Goal: Task Accomplishment & Management: Manage account settings

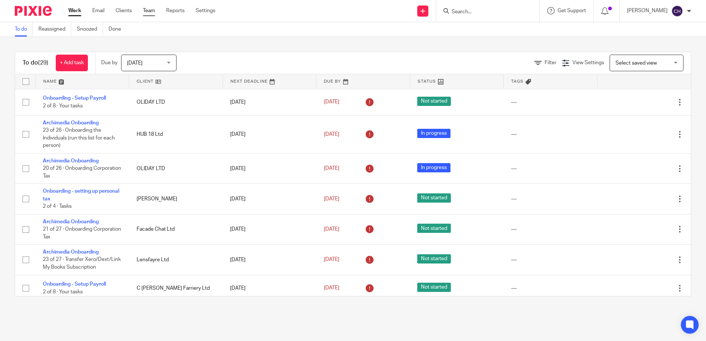
click at [148, 13] on link "Team" at bounding box center [149, 10] width 12 height 7
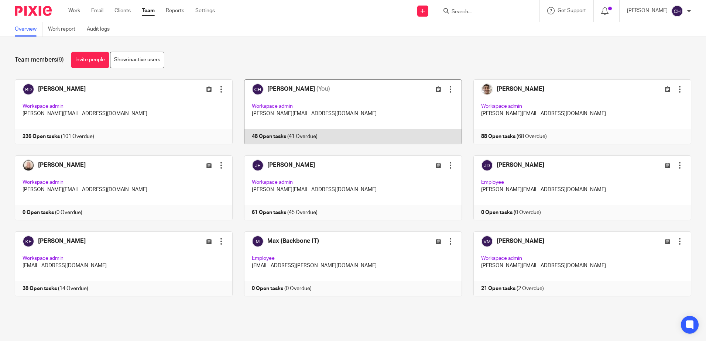
click at [370, 102] on link at bounding box center [347, 111] width 229 height 65
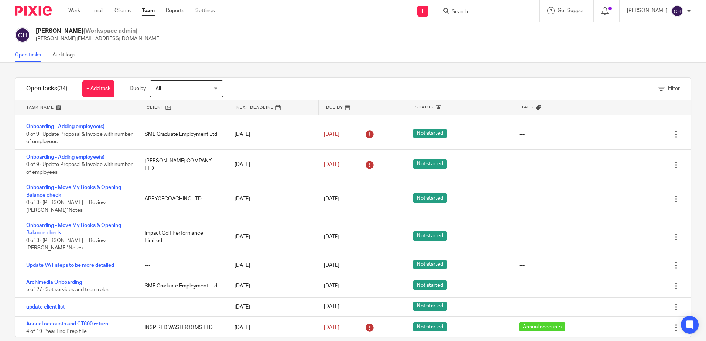
scroll to position [645, 0]
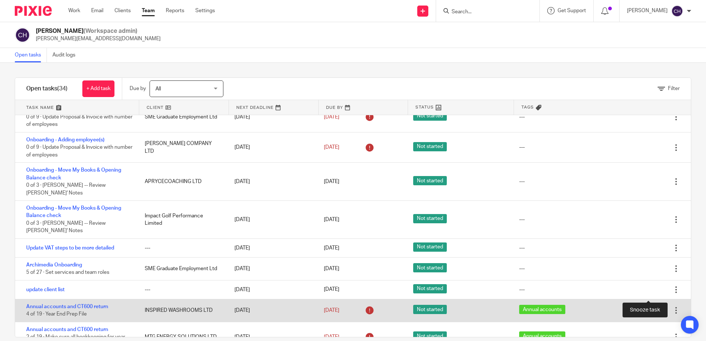
click at [659, 307] on div at bounding box center [662, 310] width 7 height 7
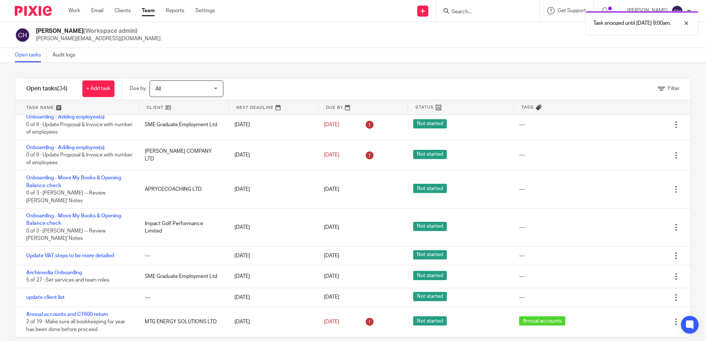
scroll to position [622, 0]
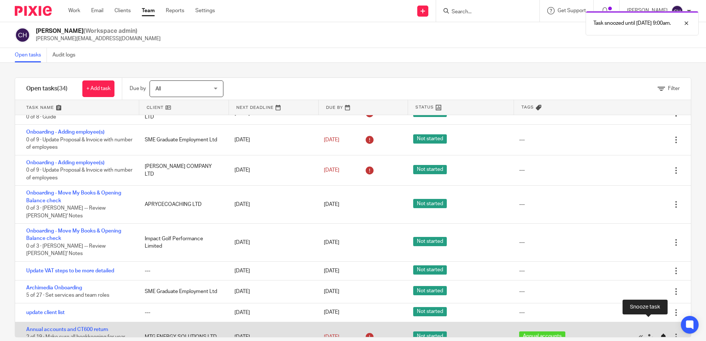
click at [659, 334] on div at bounding box center [662, 337] width 7 height 7
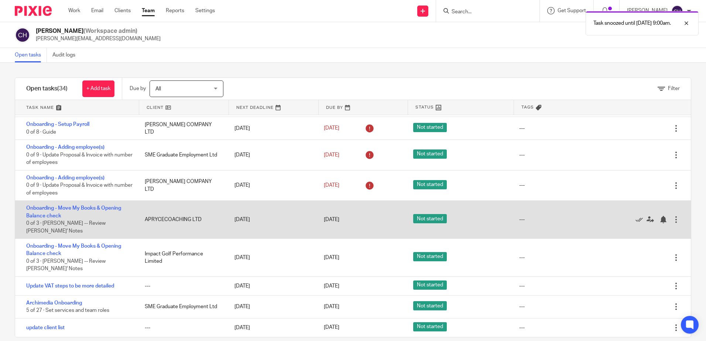
scroll to position [592, 0]
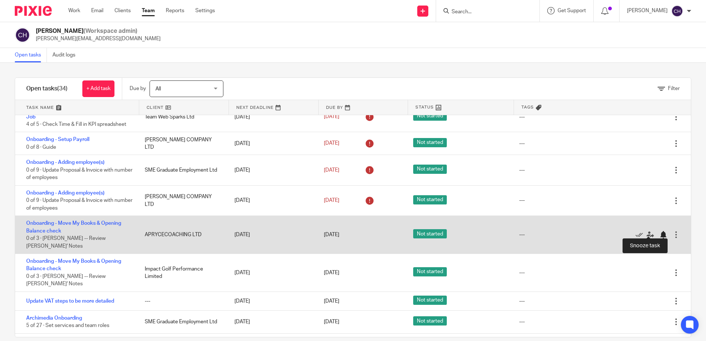
click at [659, 231] on div at bounding box center [662, 234] width 7 height 7
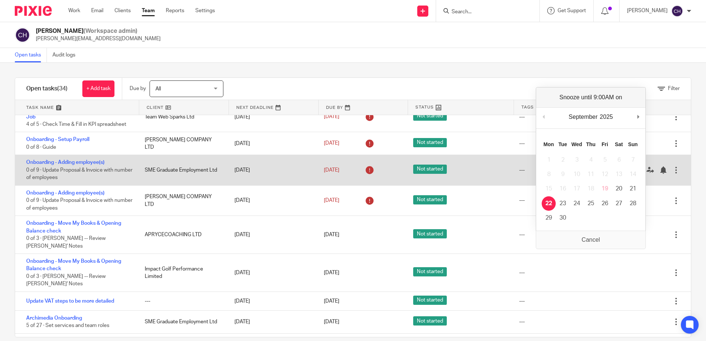
scroll to position [561, 0]
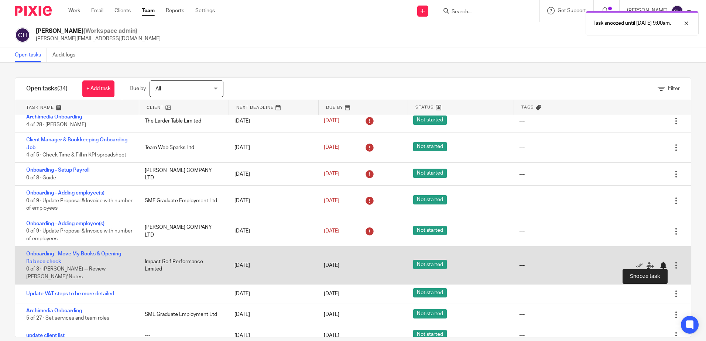
click at [659, 262] on div at bounding box center [662, 265] width 7 height 7
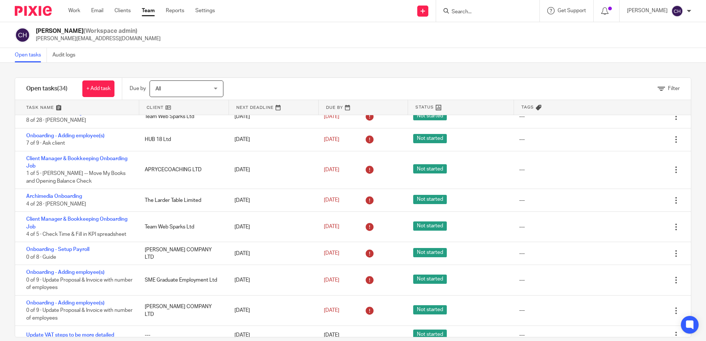
scroll to position [309, 0]
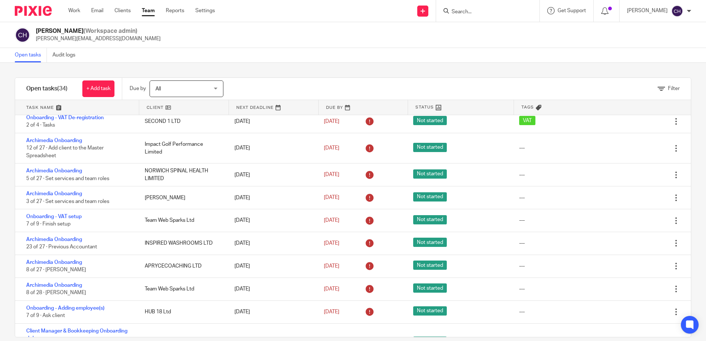
click at [34, 10] on img at bounding box center [33, 11] width 37 height 10
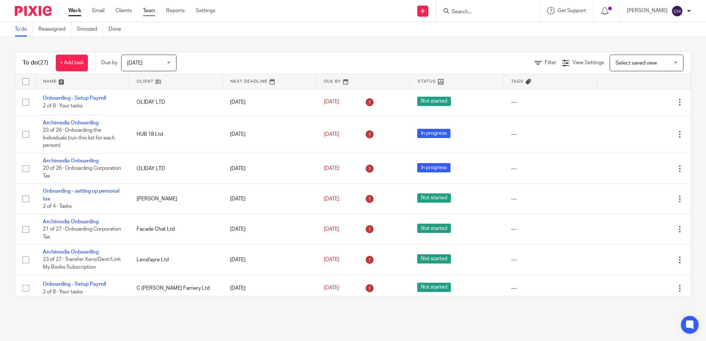
click at [146, 8] on link "Team" at bounding box center [149, 10] width 12 height 7
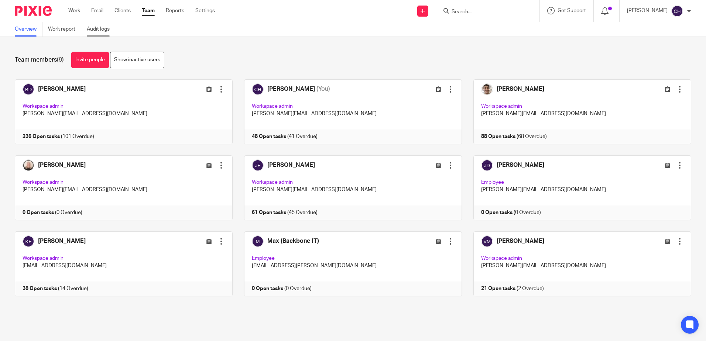
click at [95, 25] on link "Audit logs" at bounding box center [101, 29] width 28 height 14
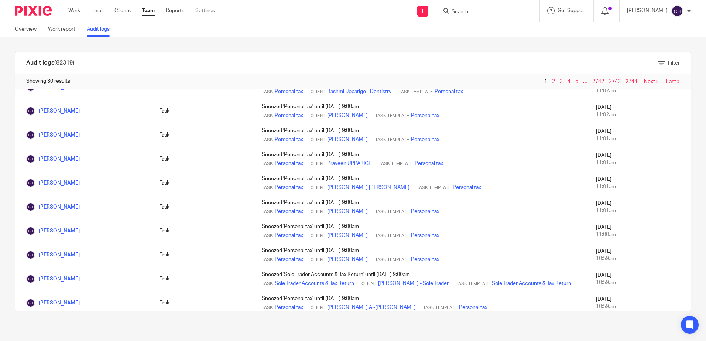
scroll to position [406, 0]
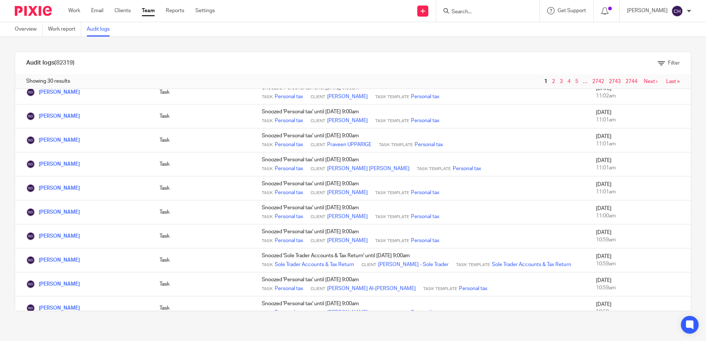
click at [31, 13] on img at bounding box center [33, 11] width 37 height 10
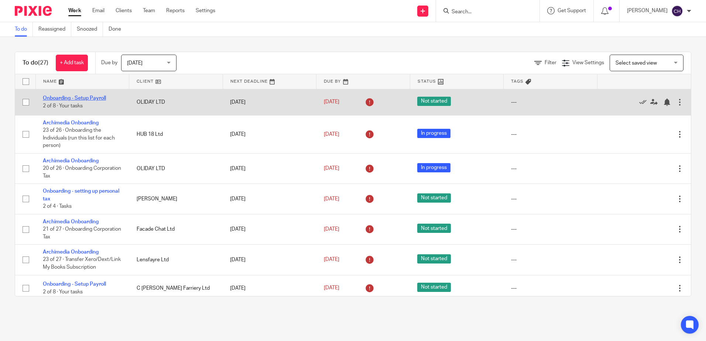
click at [97, 100] on link "Onboarding - Setup Payroll" at bounding box center [74, 98] width 63 height 5
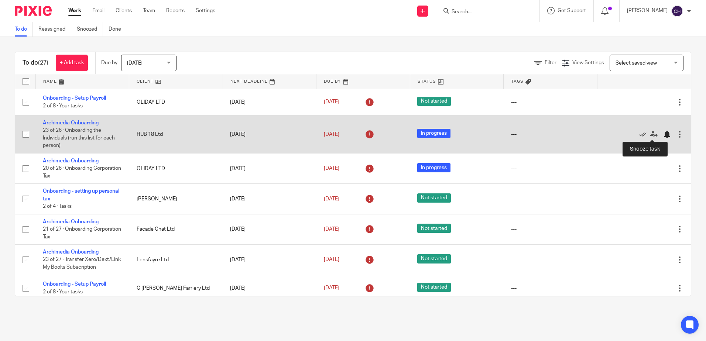
click at [663, 134] on div at bounding box center [666, 134] width 7 height 7
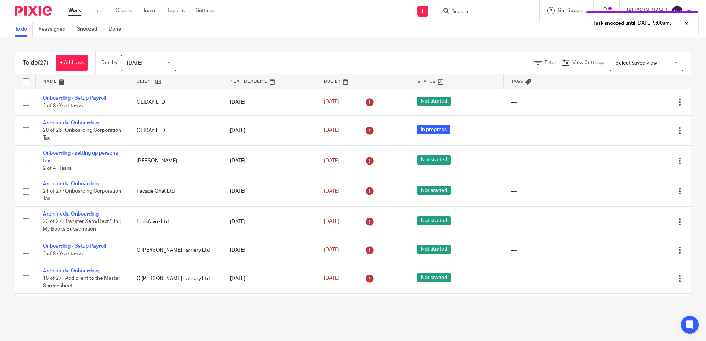
click at [477, 11] on div "Task snoozed until 29 Sep 2025 9:00am." at bounding box center [525, 21] width 345 height 28
click at [486, 13] on input "Search" at bounding box center [484, 12] width 66 height 7
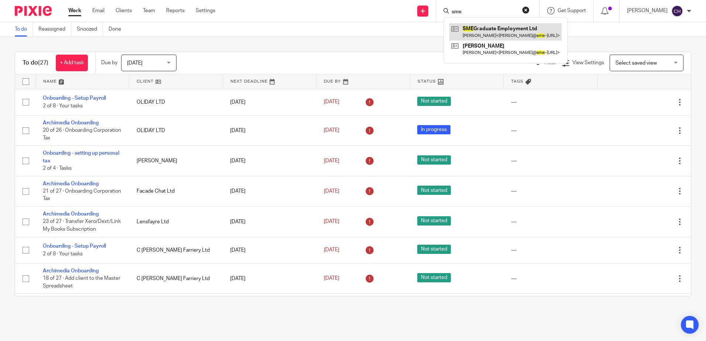
type input "sme"
click at [492, 29] on link at bounding box center [505, 31] width 112 height 17
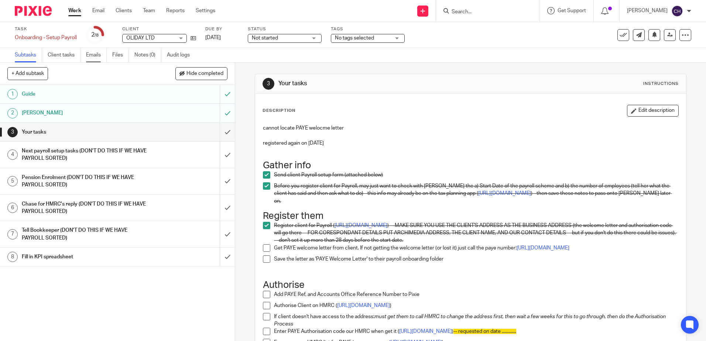
click at [98, 60] on link "Emails" at bounding box center [96, 55] width 21 height 14
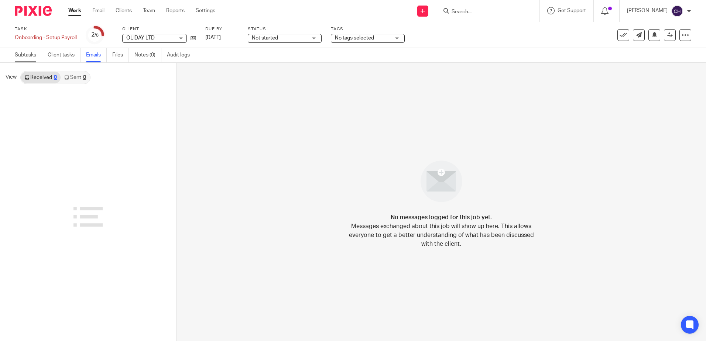
click at [25, 52] on link "Subtasks" at bounding box center [28, 55] width 27 height 14
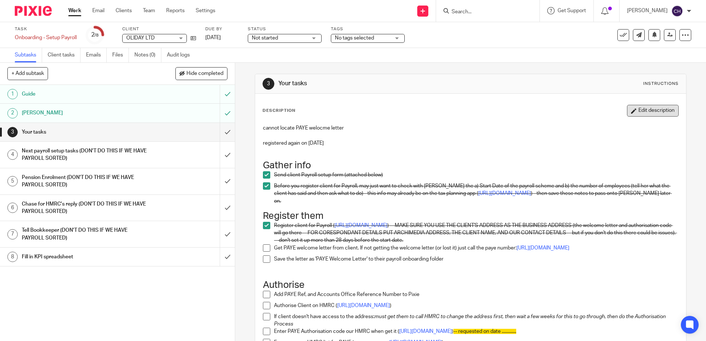
click at [647, 108] on button "Edit description" at bounding box center [653, 111] width 52 height 12
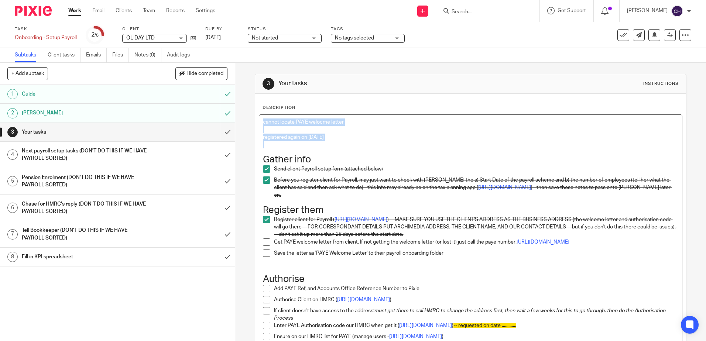
drag, startPoint x: 338, startPoint y: 144, endPoint x: 179, endPoint y: 88, distance: 168.9
click at [179, 88] on div "+ Add subtask Hide completed Cancel + Add 1 Guide 2 Chase Chris 3 Your tasks 4 …" at bounding box center [353, 202] width 706 height 278
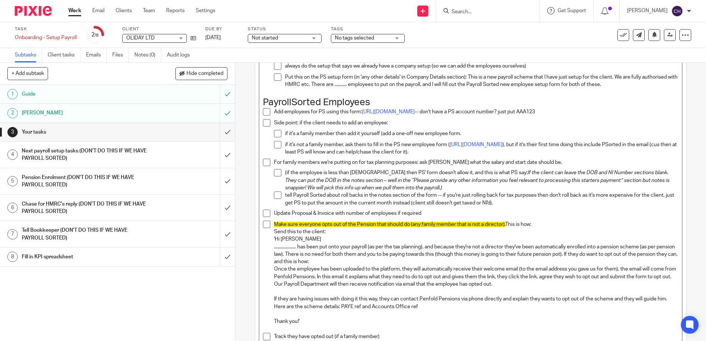
scroll to position [618, 0]
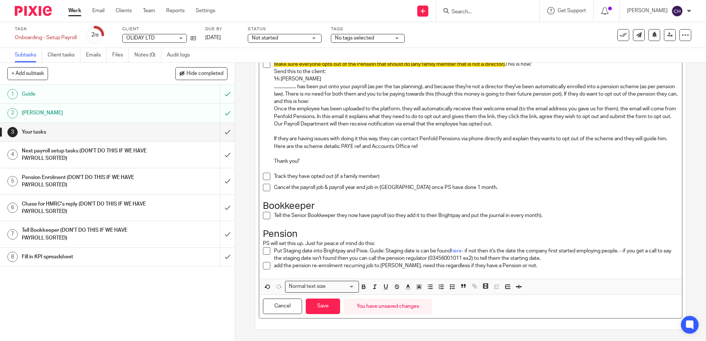
drag, startPoint x: 327, startPoint y: 305, endPoint x: 321, endPoint y: 274, distance: 30.8
click at [327, 304] on button "Save" at bounding box center [323, 307] width 34 height 16
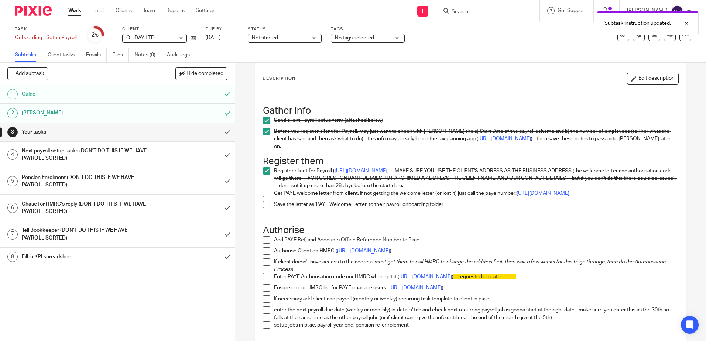
scroll to position [0, 0]
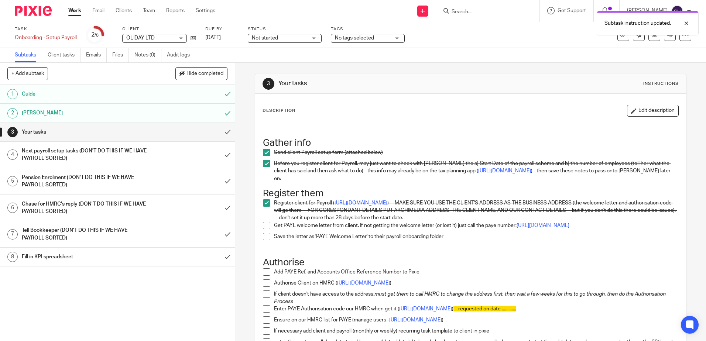
click at [265, 225] on span at bounding box center [266, 225] width 7 height 7
click at [267, 240] on span at bounding box center [266, 236] width 7 height 7
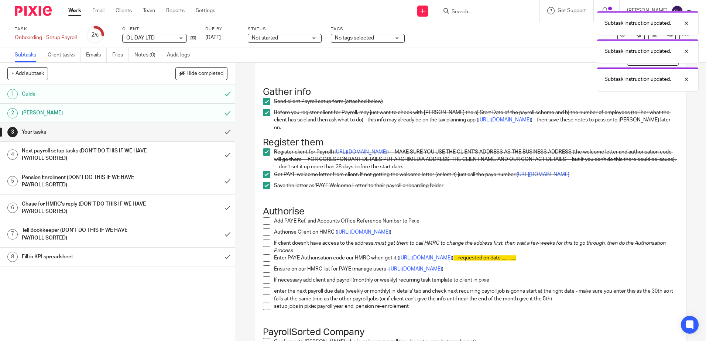
scroll to position [148, 0]
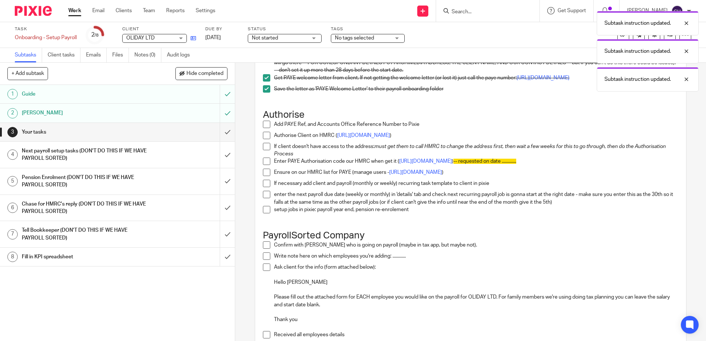
click at [196, 41] on link at bounding box center [191, 37] width 9 height 7
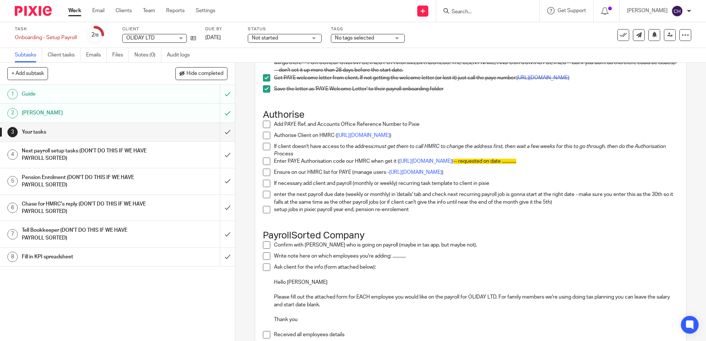
click at [266, 127] on span at bounding box center [266, 124] width 7 height 7
click at [372, 138] on link "https://www.tax.service.gov.uk/account/authorise-client/agent/18JM2AR479X5/requ…" at bounding box center [363, 135] width 53 height 5
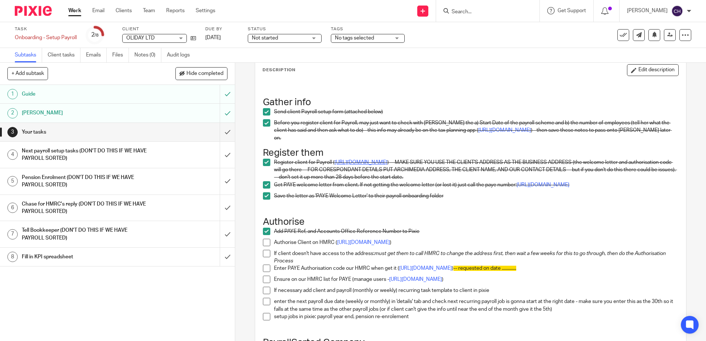
scroll to position [0, 0]
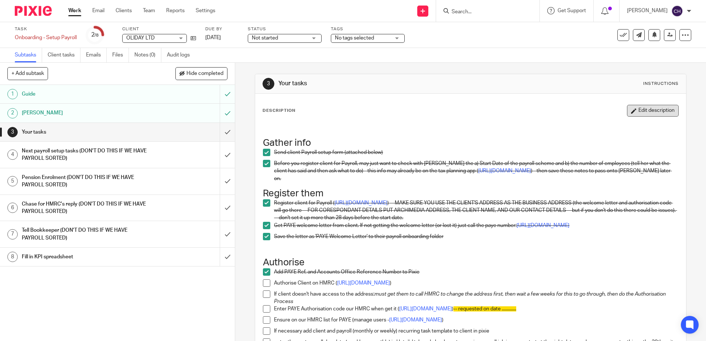
click at [640, 111] on button "Edit description" at bounding box center [653, 111] width 52 height 12
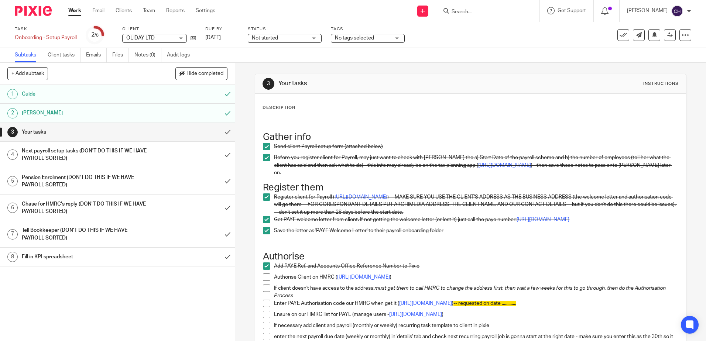
click at [379, 118] on p at bounding box center [470, 121] width 415 height 7
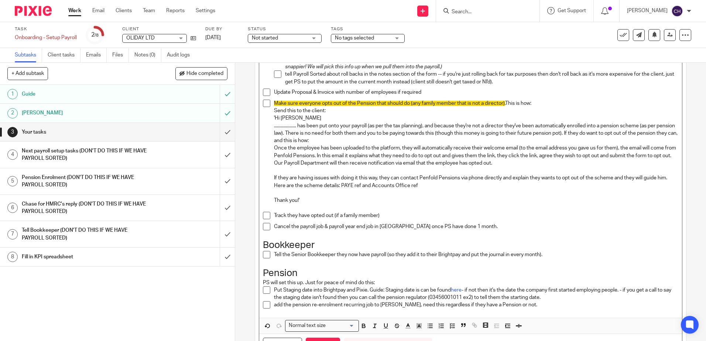
scroll to position [618, 0]
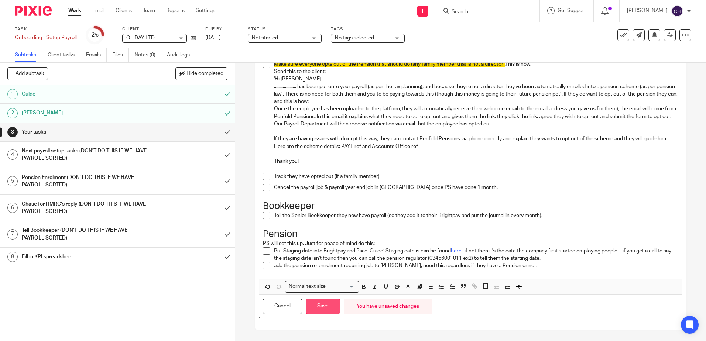
click at [320, 308] on button "Save" at bounding box center [323, 307] width 34 height 16
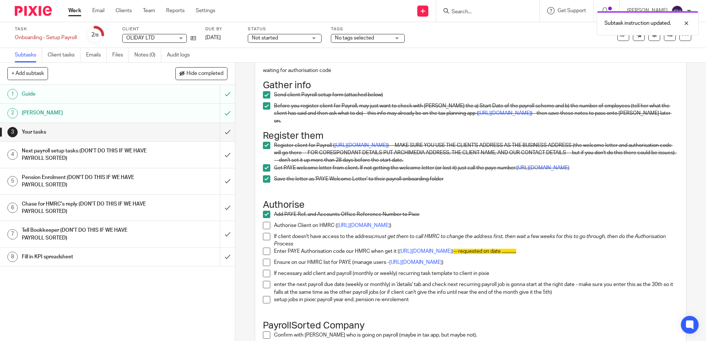
scroll to position [0, 0]
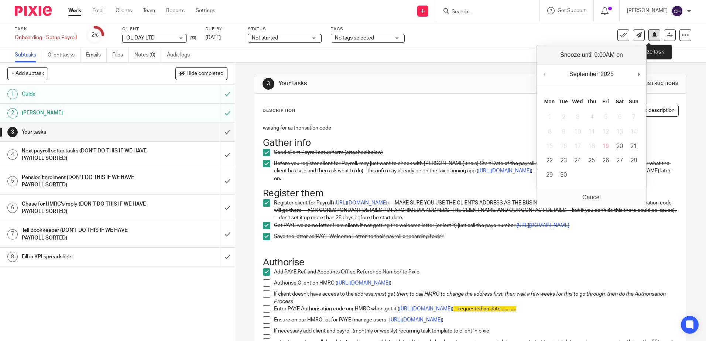
click at [651, 36] on icon at bounding box center [654, 35] width 6 height 6
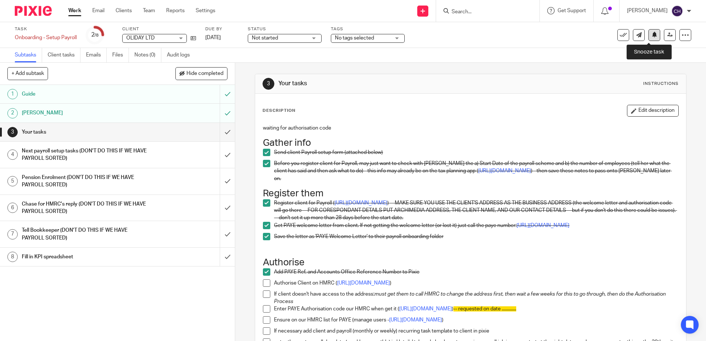
click at [651, 32] on icon at bounding box center [654, 35] width 6 height 6
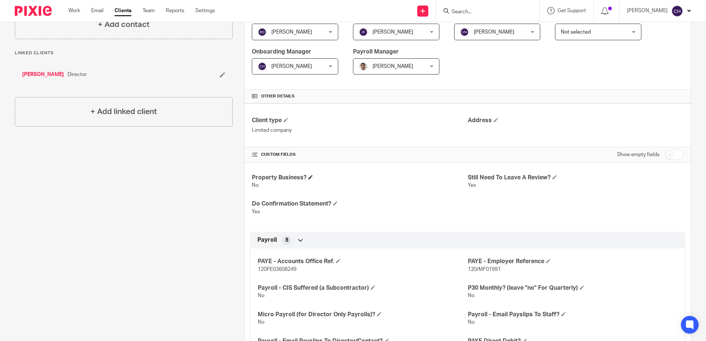
scroll to position [185, 0]
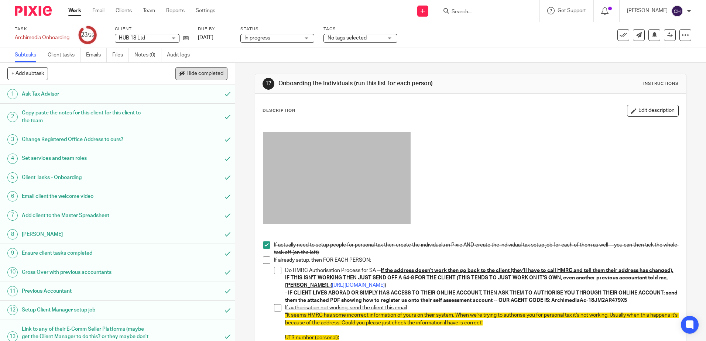
click at [184, 71] on button "Hide completed" at bounding box center [201, 73] width 52 height 13
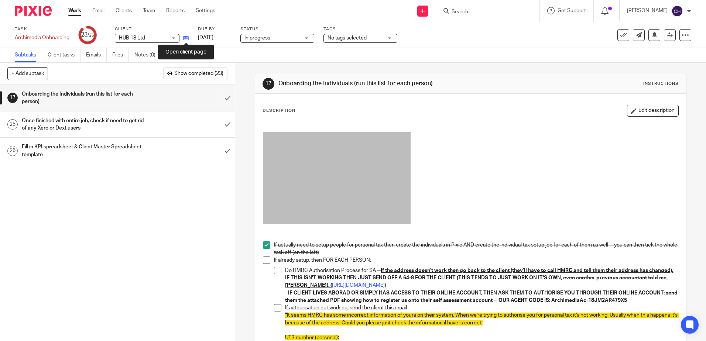
click at [185, 35] on icon at bounding box center [186, 38] width 6 height 6
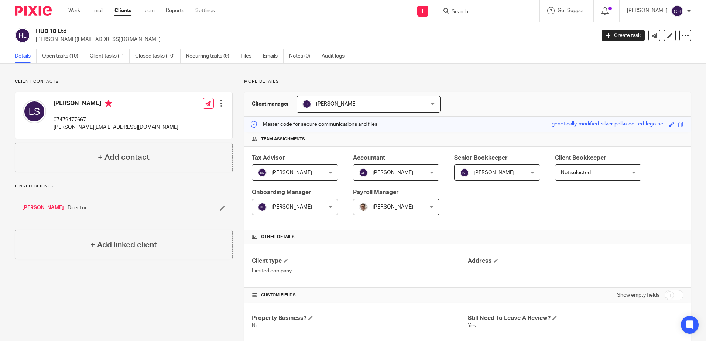
click at [50, 209] on link "[PERSON_NAME]" at bounding box center [43, 207] width 42 height 7
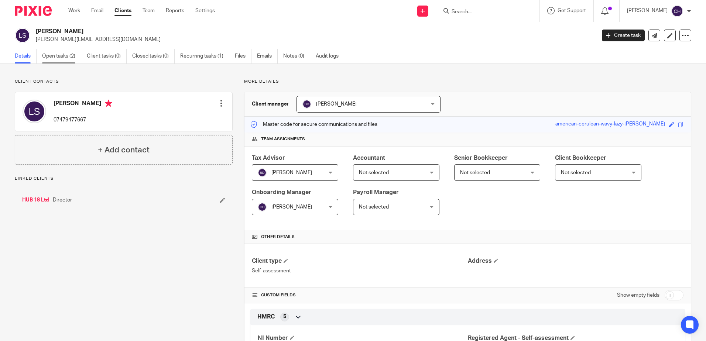
click at [52, 52] on link "Open tasks (2)" at bounding box center [61, 56] width 39 height 14
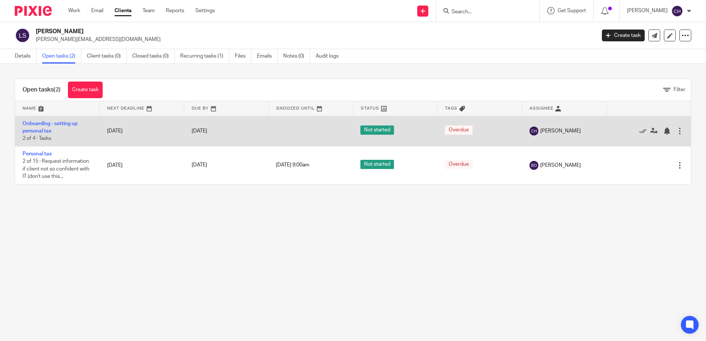
click at [46, 127] on td "Onboarding - setting up personal tax 2 of 4 · Tasks" at bounding box center [57, 131] width 85 height 30
click at [44, 121] on link "Onboarding - setting up personal tax" at bounding box center [50, 127] width 55 height 13
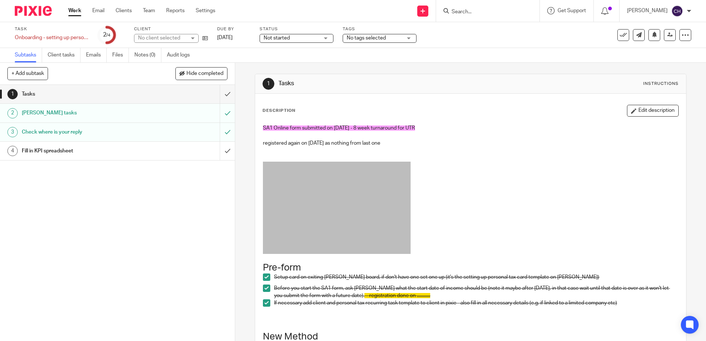
click at [446, 152] on p at bounding box center [470, 154] width 415 height 15
click at [648, 31] on button at bounding box center [654, 35] width 12 height 12
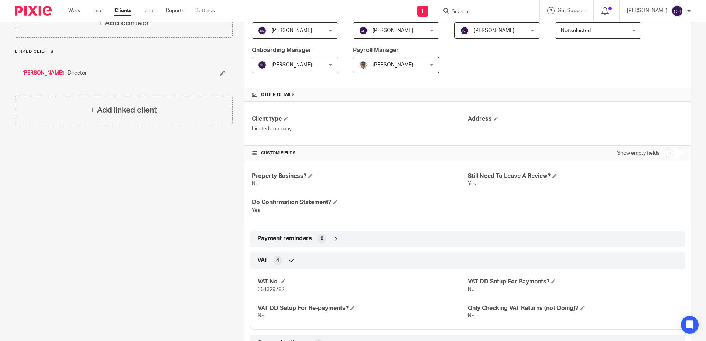
scroll to position [148, 0]
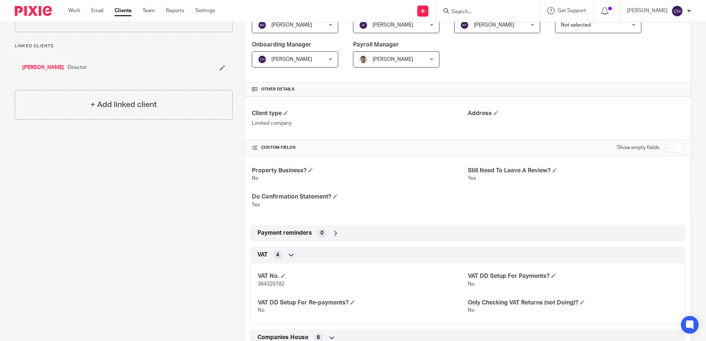
click at [668, 147] on input "checkbox" at bounding box center [673, 147] width 19 height 10
checkbox input "true"
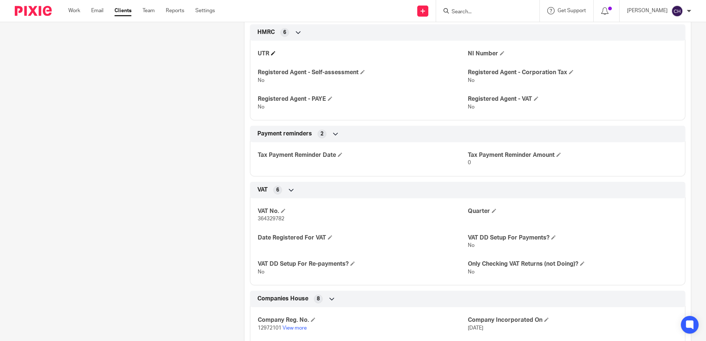
scroll to position [591, 0]
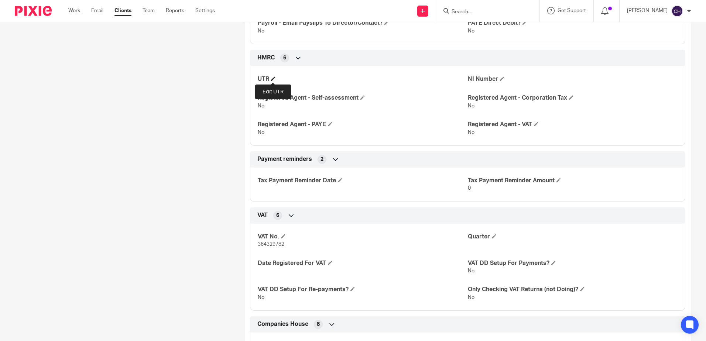
click at [274, 77] on span at bounding box center [273, 78] width 4 height 4
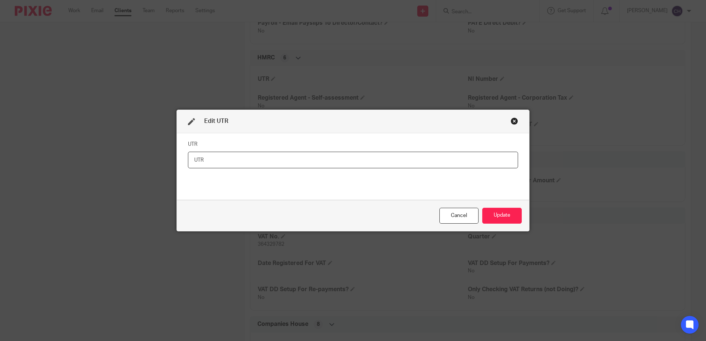
click at [200, 161] on input "text" at bounding box center [353, 160] width 330 height 17
paste input "4248513688"
type input "4248513688"
click at [500, 212] on button "Update" at bounding box center [501, 216] width 39 height 16
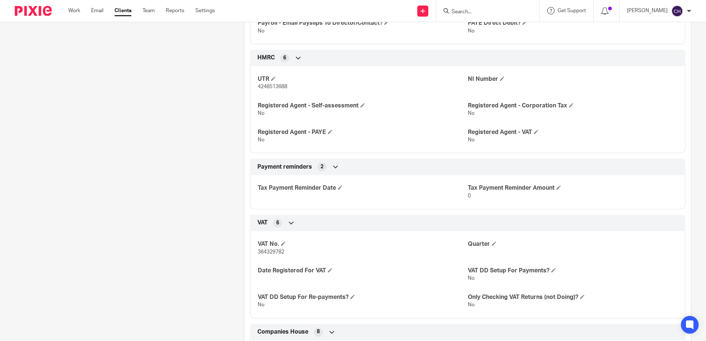
click at [240, 208] on div "More details Client manager Jill Fox Jill Fox Barbara Demetriou Chloe Hooton Ch…" at bounding box center [462, 114] width 458 height 1252
click at [492, 244] on span at bounding box center [494, 243] width 4 height 4
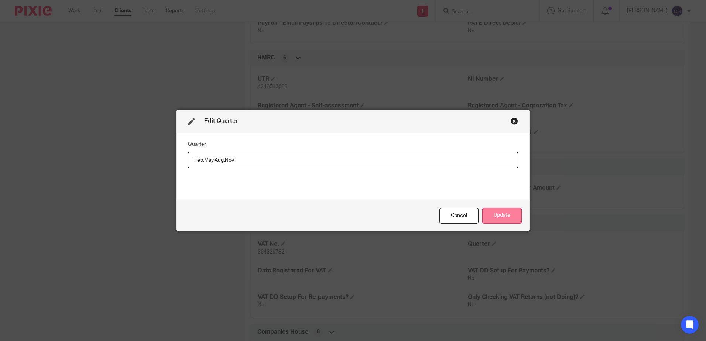
type input "Feb,May,Aug,Nov"
click at [497, 209] on button "Update" at bounding box center [501, 216] width 39 height 16
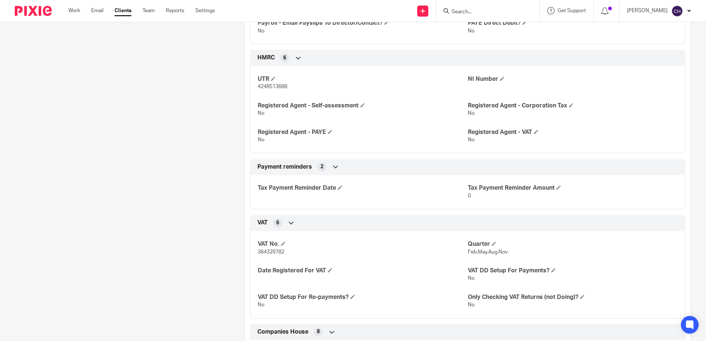
click at [149, 235] on div "Client contacts Matthew Parry (Director) 07904125423 matthew@sme-graduates.co.u…" at bounding box center [117, 114] width 229 height 1252
click at [329, 271] on span at bounding box center [330, 270] width 4 height 4
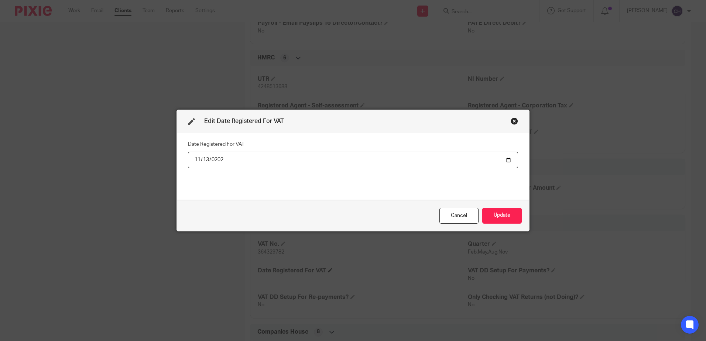
type input "2020-11-13"
click at [339, 197] on div "Date Registered For VAT 2020-11-13" at bounding box center [353, 166] width 352 height 67
click at [496, 209] on button "Update" at bounding box center [501, 216] width 39 height 16
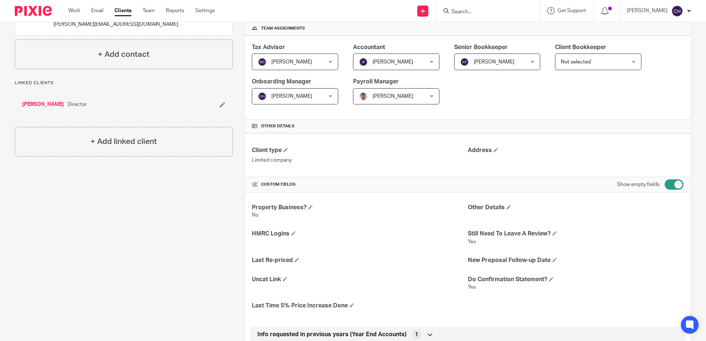
scroll to position [0, 0]
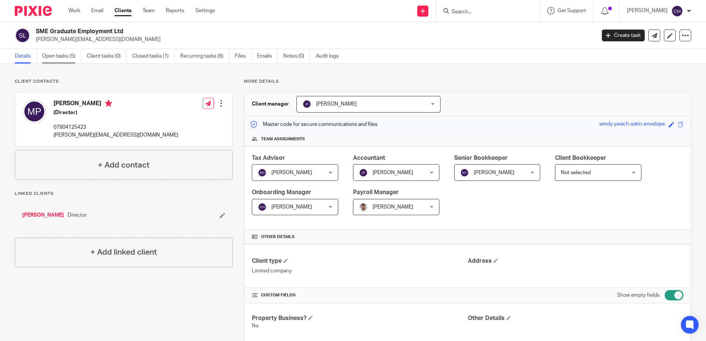
click at [51, 61] on link "Open tasks (5)" at bounding box center [61, 56] width 39 height 14
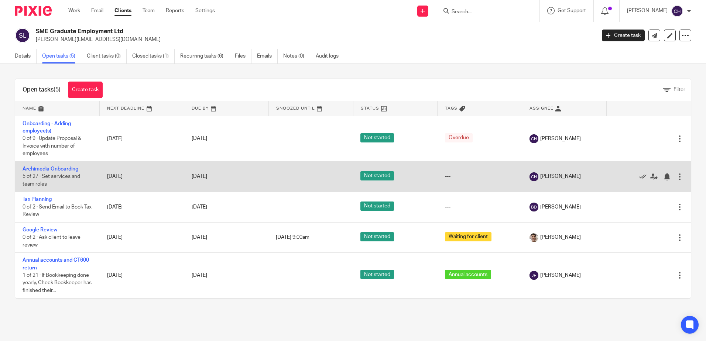
click at [67, 170] on link "Archimedia Onboarding" at bounding box center [51, 168] width 56 height 5
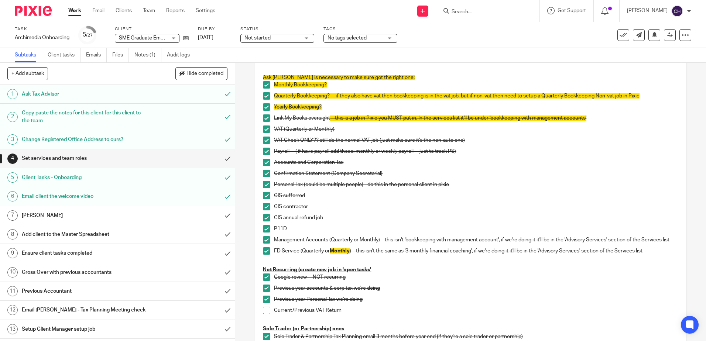
scroll to position [369, 0]
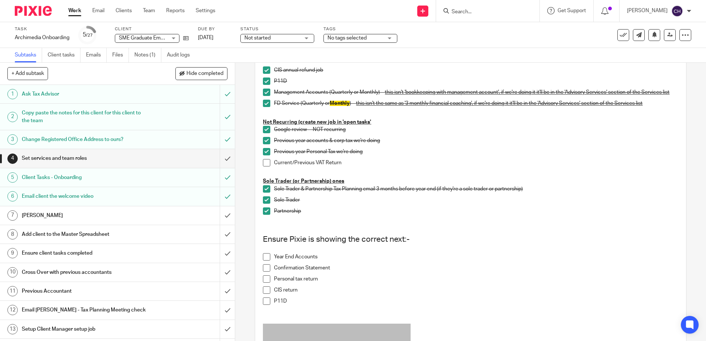
click at [263, 166] on span at bounding box center [266, 162] width 7 height 7
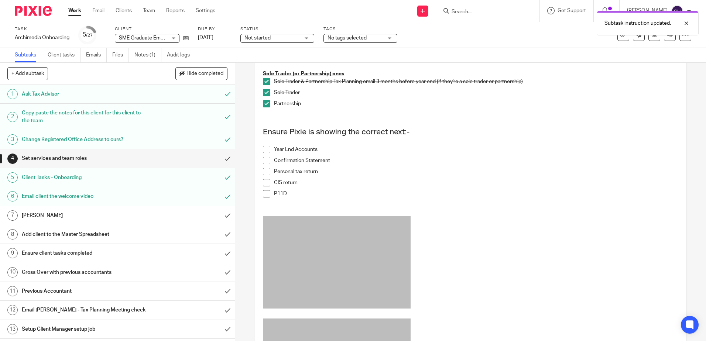
scroll to position [480, 0]
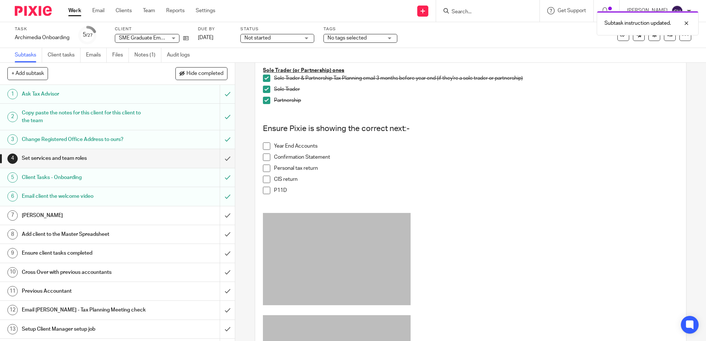
click at [263, 150] on span at bounding box center [266, 145] width 7 height 7
click at [264, 158] on span at bounding box center [266, 157] width 7 height 7
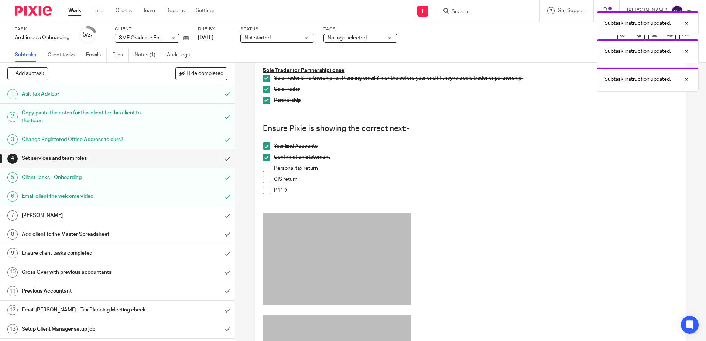
click at [267, 172] on span at bounding box center [266, 168] width 7 height 7
click at [266, 187] on li "CIS return" at bounding box center [470, 181] width 415 height 11
click at [264, 194] on span at bounding box center [266, 190] width 7 height 7
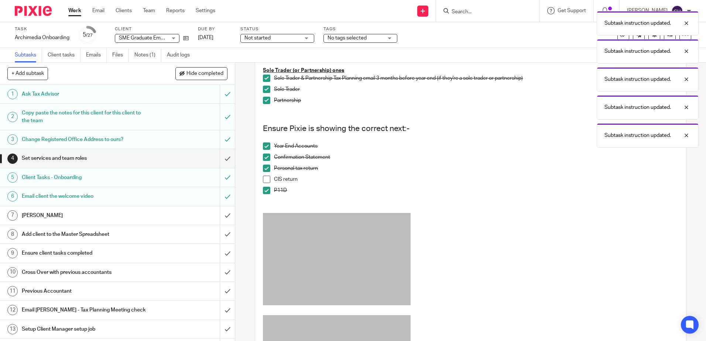
click at [264, 181] on span at bounding box center [266, 179] width 7 height 7
click at [221, 156] on input "submit" at bounding box center [117, 158] width 235 height 18
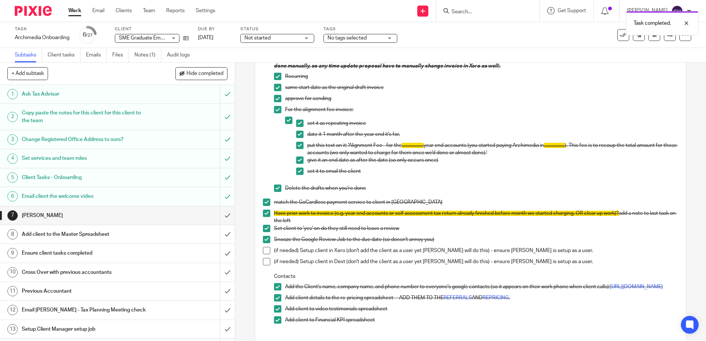
scroll to position [221, 0]
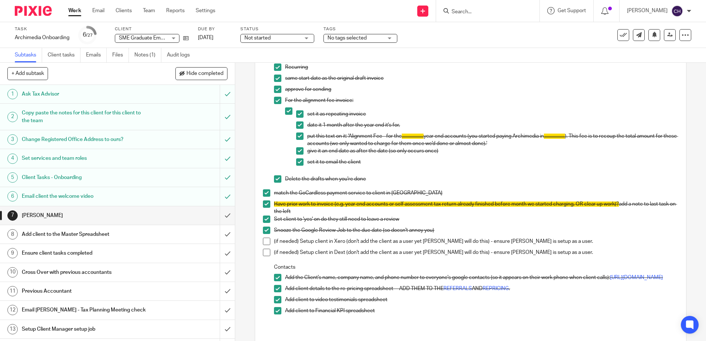
click at [114, 234] on h1 "Add client to the Master Spreadsheet" at bounding box center [85, 234] width 127 height 11
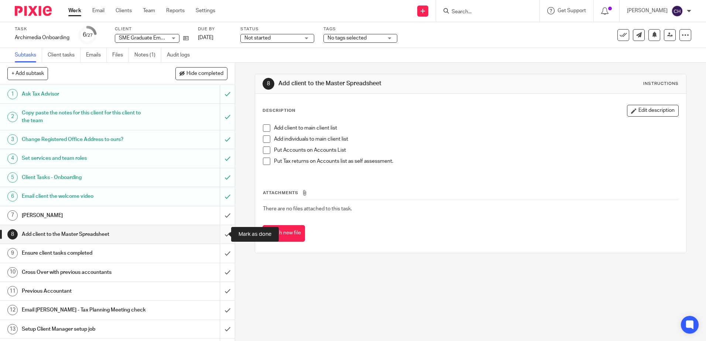
click at [220, 231] on input "submit" at bounding box center [117, 234] width 235 height 18
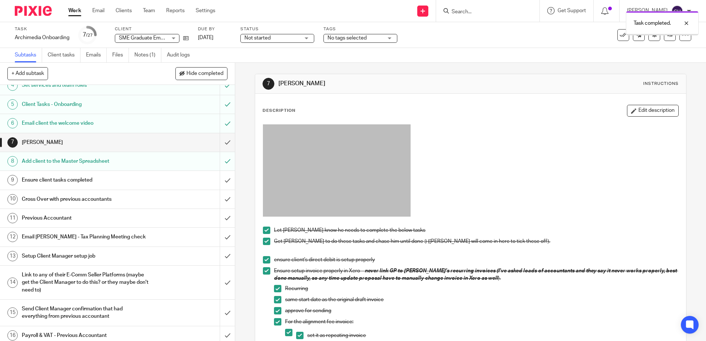
scroll to position [74, 0]
click at [80, 179] on h1 "Ensure client tasks completed" at bounding box center [85, 179] width 127 height 11
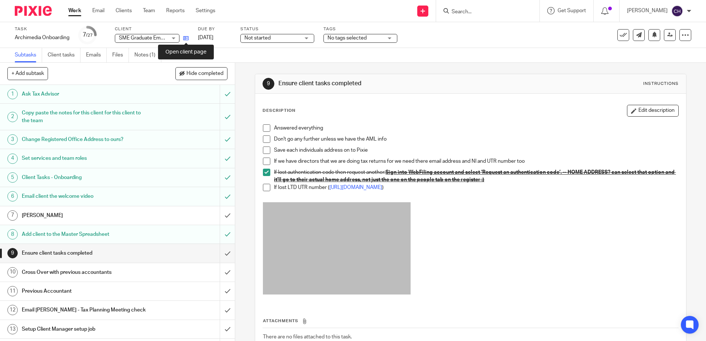
click at [185, 38] on icon at bounding box center [186, 38] width 6 height 6
click at [263, 127] on span at bounding box center [266, 127] width 7 height 7
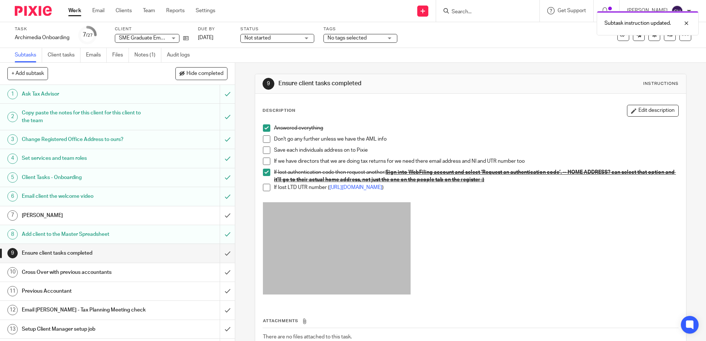
click at [264, 137] on span at bounding box center [266, 138] width 7 height 7
click at [266, 149] on span at bounding box center [266, 150] width 7 height 7
click at [266, 159] on span at bounding box center [266, 161] width 7 height 7
click at [265, 188] on span at bounding box center [266, 187] width 7 height 7
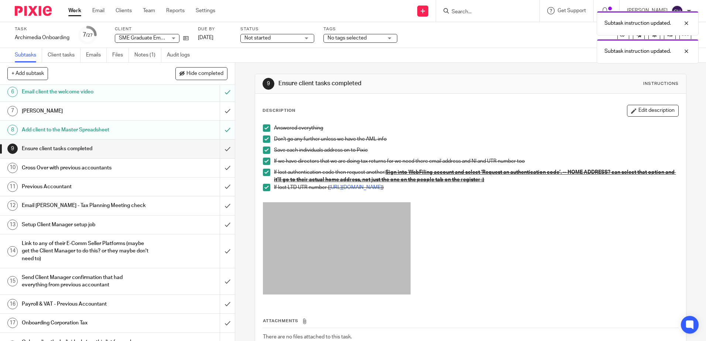
scroll to position [111, 0]
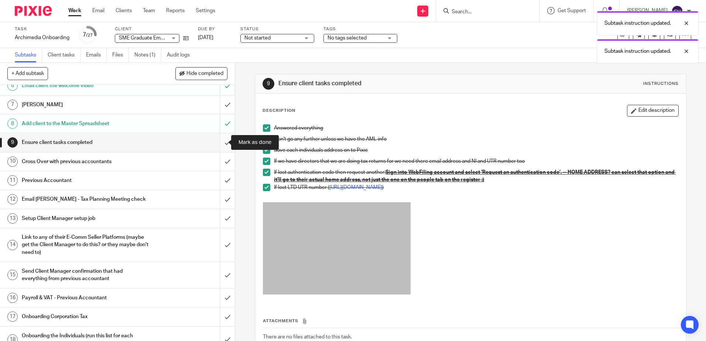
click at [220, 141] on input "submit" at bounding box center [117, 142] width 235 height 18
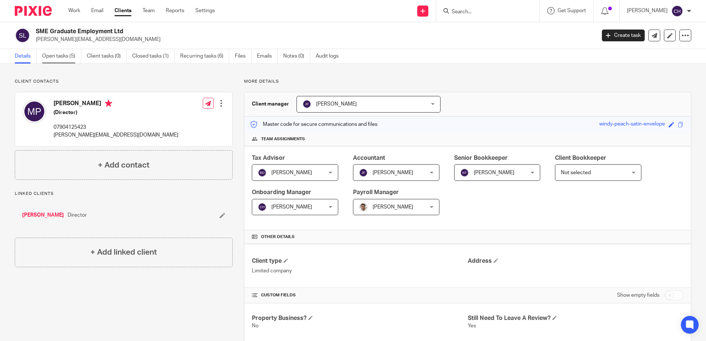
click at [65, 58] on link "Open tasks (5)" at bounding box center [61, 56] width 39 height 14
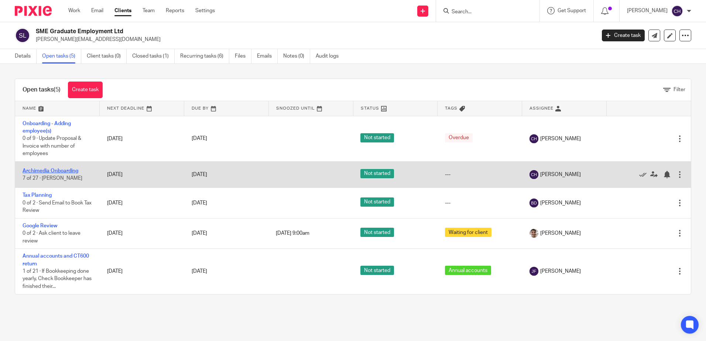
click at [46, 171] on link "Archimedia Onboarding" at bounding box center [51, 170] width 56 height 5
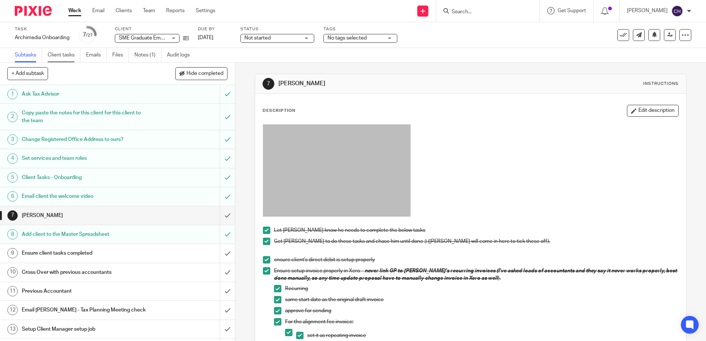
click at [73, 56] on link "Client tasks" at bounding box center [64, 55] width 33 height 14
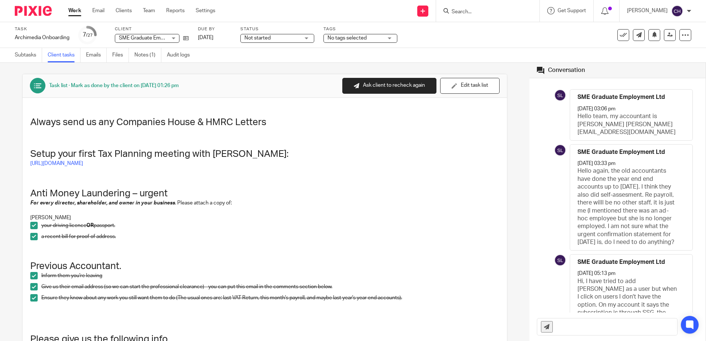
scroll to position [801, 0]
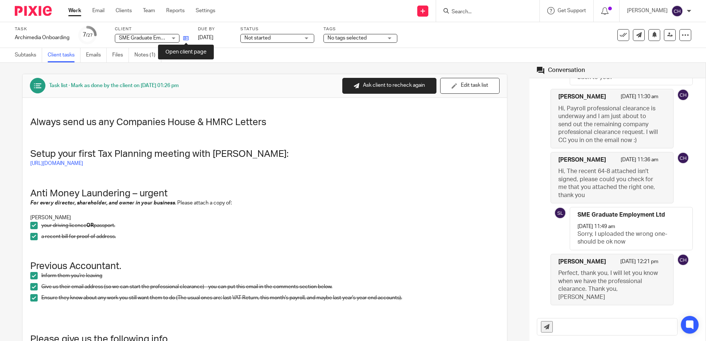
click at [186, 38] on icon at bounding box center [186, 38] width 6 height 6
click at [183, 39] on link at bounding box center [183, 37] width 9 height 7
click at [186, 38] on icon at bounding box center [186, 38] width 6 height 6
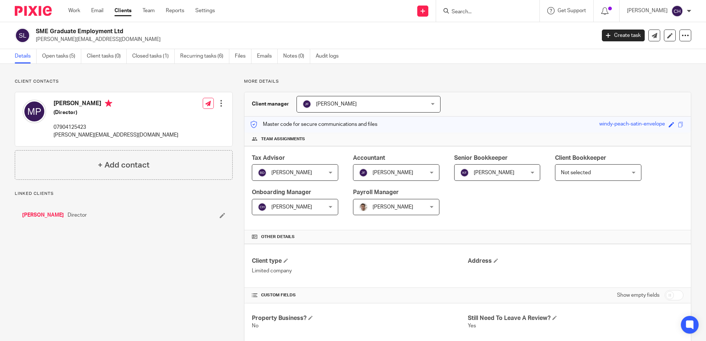
click at [42, 216] on link "[PERSON_NAME]" at bounding box center [43, 214] width 42 height 7
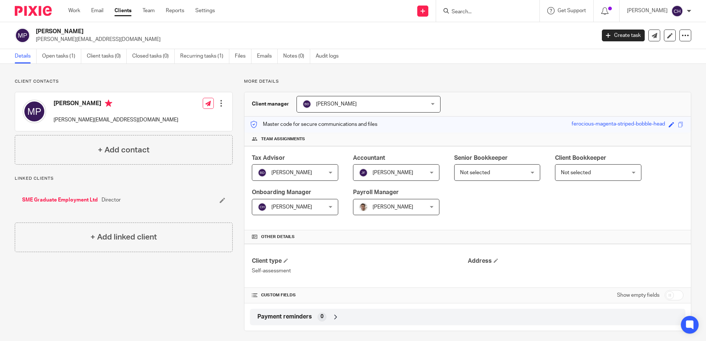
click at [664, 294] on input "checkbox" at bounding box center [673, 295] width 19 height 10
checkbox input "true"
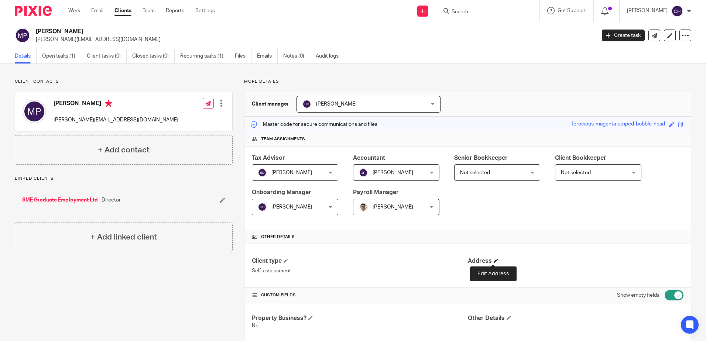
click at [493, 259] on span at bounding box center [495, 260] width 4 height 4
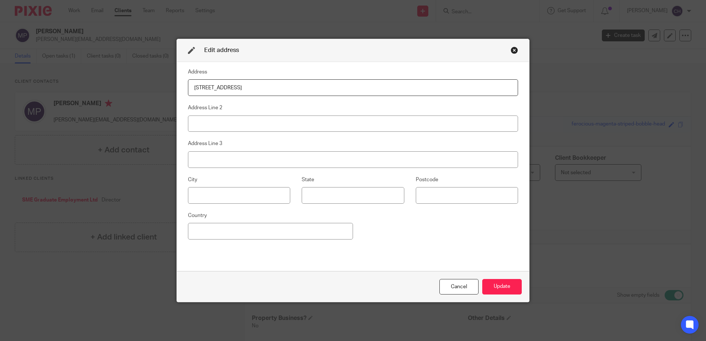
type input "[STREET_ADDRESS]"
type input "Nottingham"
type input "NG8 5RT"
click at [488, 288] on button "Update" at bounding box center [501, 287] width 39 height 16
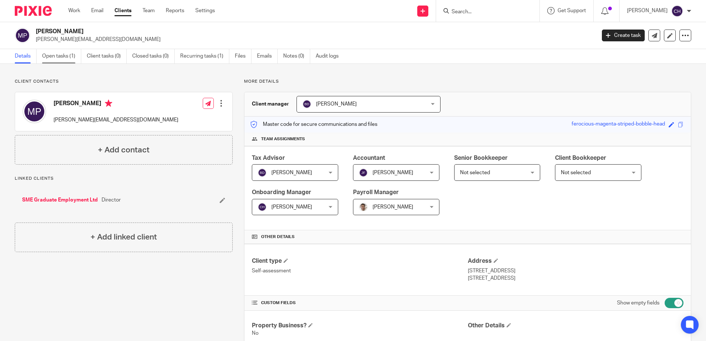
click at [62, 54] on link "Open tasks (1)" at bounding box center [61, 56] width 39 height 14
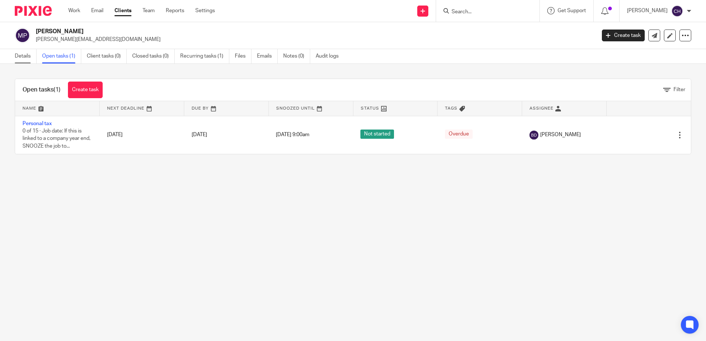
click at [23, 56] on link "Details" at bounding box center [26, 56] width 22 height 14
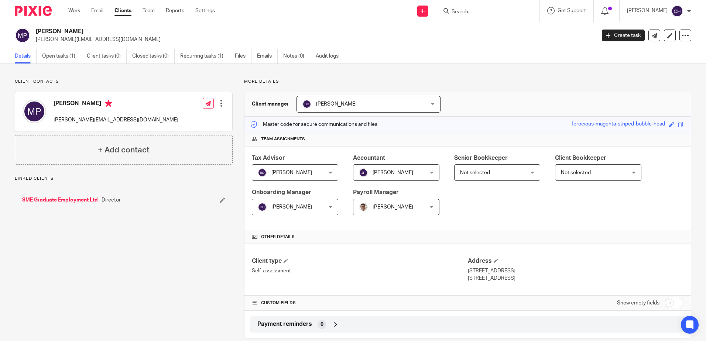
scroll to position [12, 0]
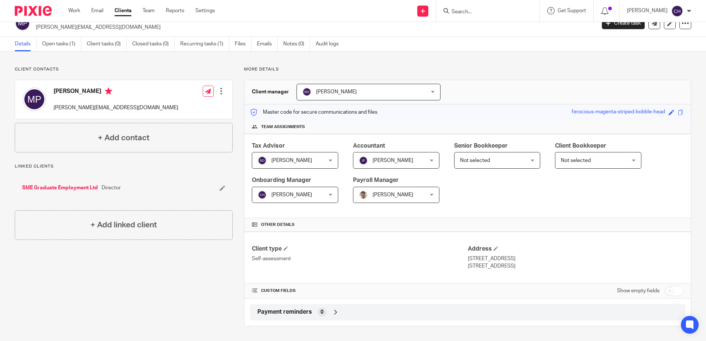
click at [664, 289] on input "checkbox" at bounding box center [673, 291] width 19 height 10
checkbox input "true"
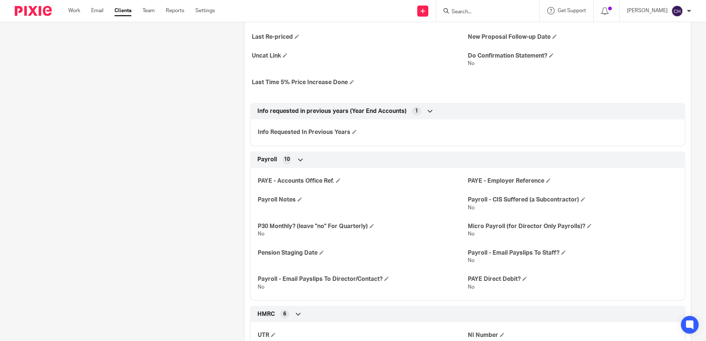
scroll to position [418, 0]
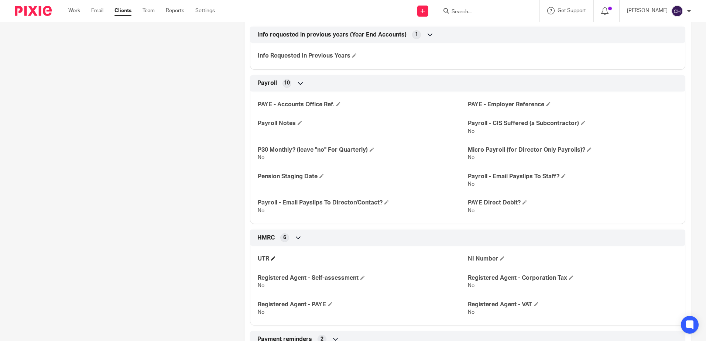
click at [270, 259] on h4 "UTR" at bounding box center [363, 259] width 210 height 8
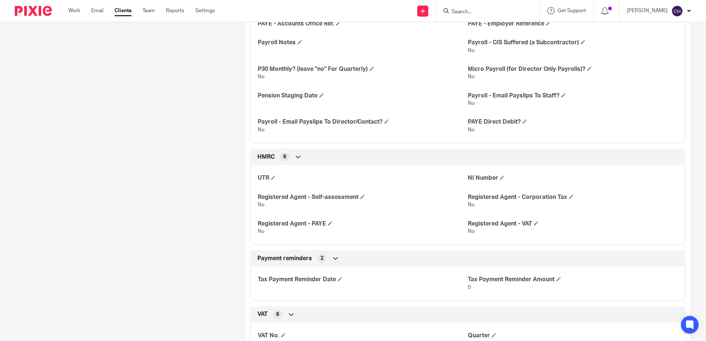
scroll to position [529, 0]
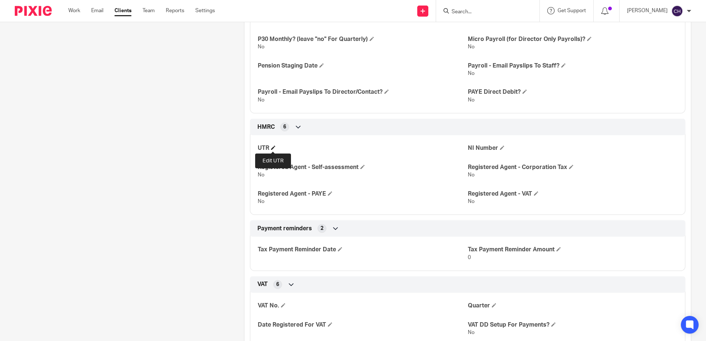
click at [272, 148] on span at bounding box center [273, 147] width 4 height 4
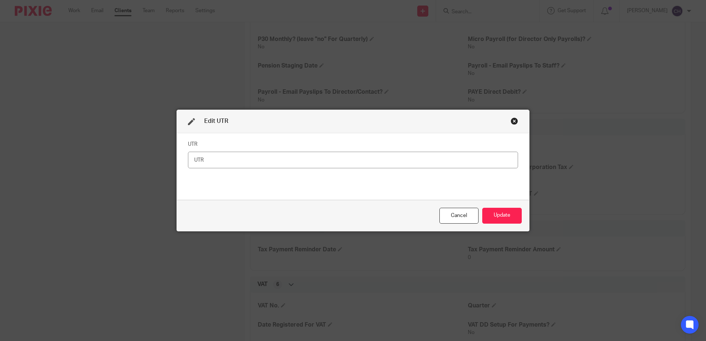
click at [244, 160] on input "text" at bounding box center [353, 160] width 330 height 17
type input "2514656437"
click at [505, 219] on button "Update" at bounding box center [501, 216] width 39 height 16
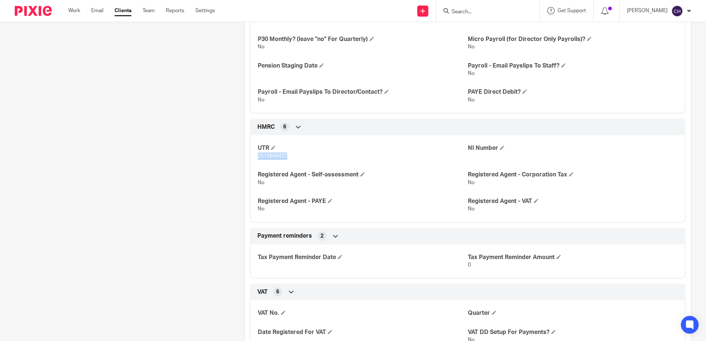
drag, startPoint x: 292, startPoint y: 155, endPoint x: 256, endPoint y: 159, distance: 36.5
click at [258, 159] on p "2514656437" at bounding box center [363, 155] width 210 height 7
copy span "2514656437"
click at [183, 217] on div "Client contacts Matthew Parry matthew@sme-graduates.co.uk Edit contact Create c…" at bounding box center [117, 161] width 229 height 1222
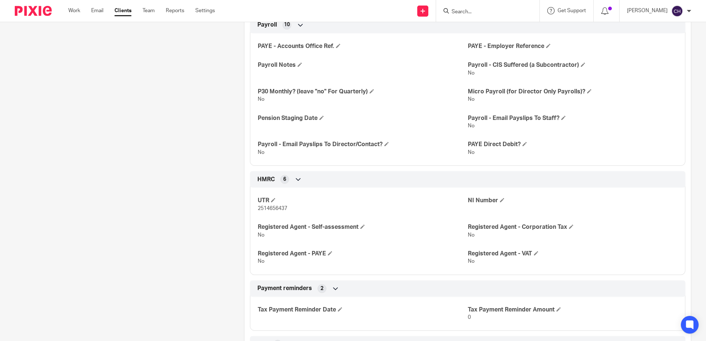
scroll to position [455, 0]
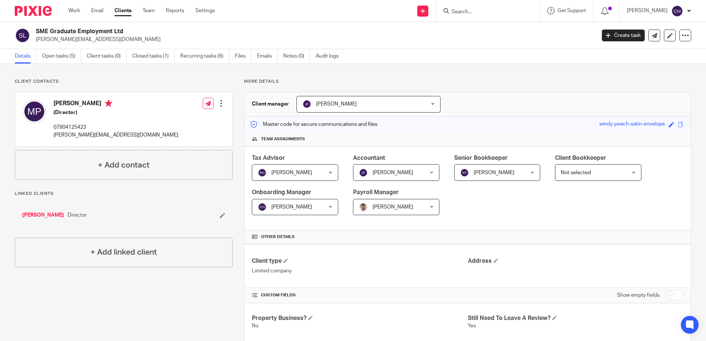
scroll to position [185, 0]
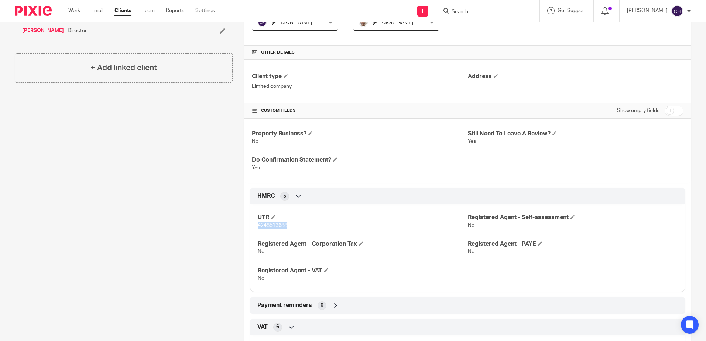
drag, startPoint x: 296, startPoint y: 227, endPoint x: 257, endPoint y: 227, distance: 38.8
click at [258, 227] on p "4248513688" at bounding box center [363, 225] width 210 height 7
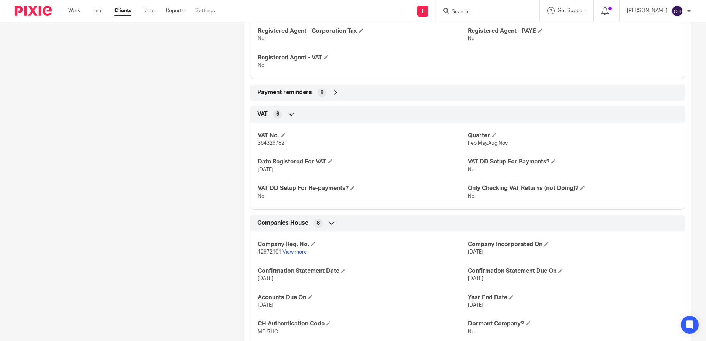
scroll to position [406, 0]
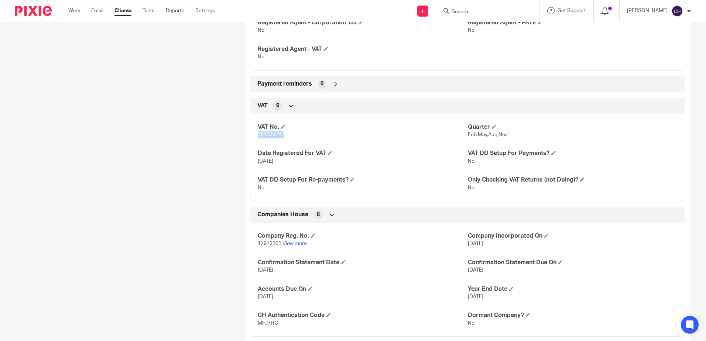
drag, startPoint x: 286, startPoint y: 132, endPoint x: 256, endPoint y: 135, distance: 30.1
click at [258, 135] on p "364329782" at bounding box center [363, 134] width 210 height 7
copy span "364329782"
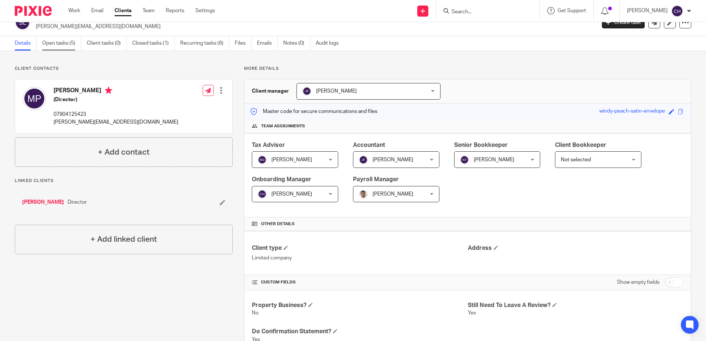
scroll to position [0, 0]
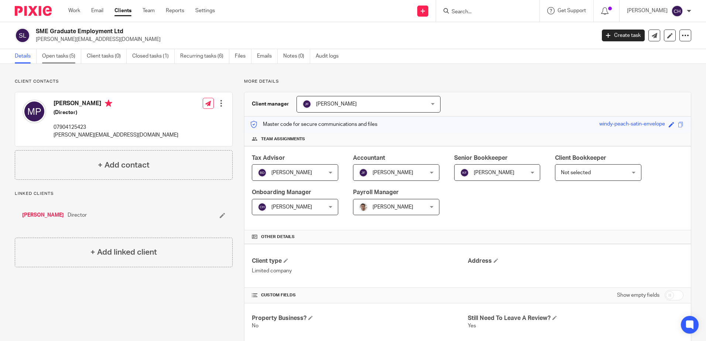
click at [62, 55] on link "Open tasks (5)" at bounding box center [61, 56] width 39 height 14
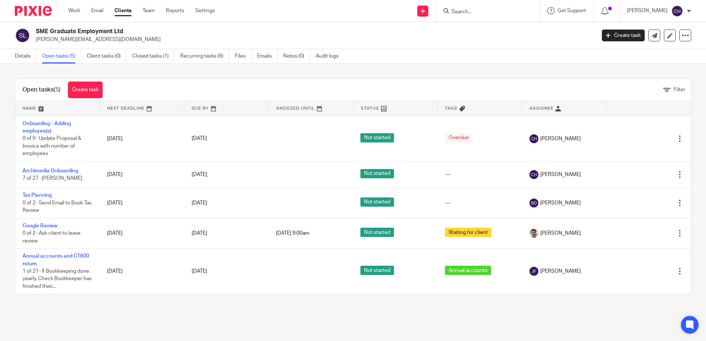
click at [89, 307] on div "Open tasks (5) Create task Filter Name Next Deadline Due By Snoozed Until Statu…" at bounding box center [353, 186] width 706 height 245
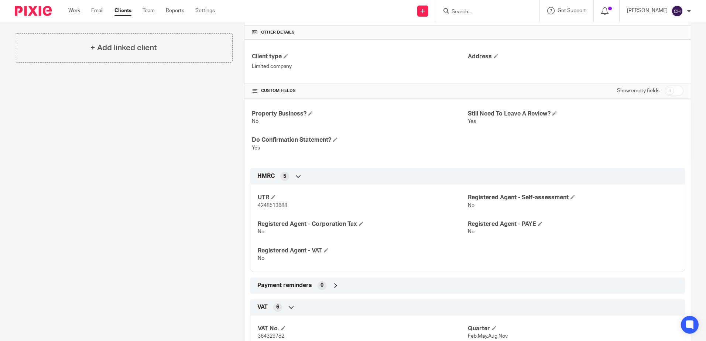
scroll to position [221, 0]
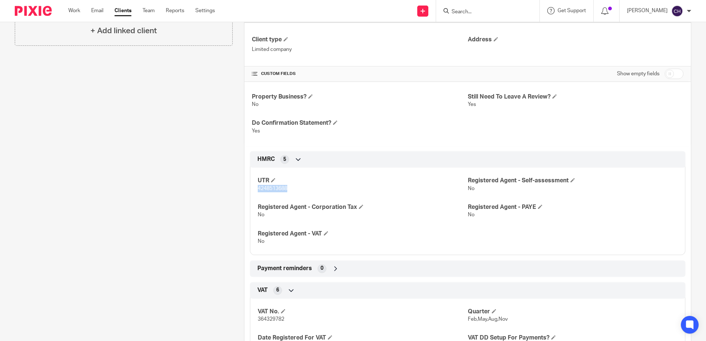
drag, startPoint x: 286, startPoint y: 186, endPoint x: 255, endPoint y: 186, distance: 31.7
click at [255, 186] on div "UTR 4248513688 Registered Agent - Self-assessment No Registered Agent - Corpora…" at bounding box center [467, 208] width 435 height 93
copy span "4248513688"
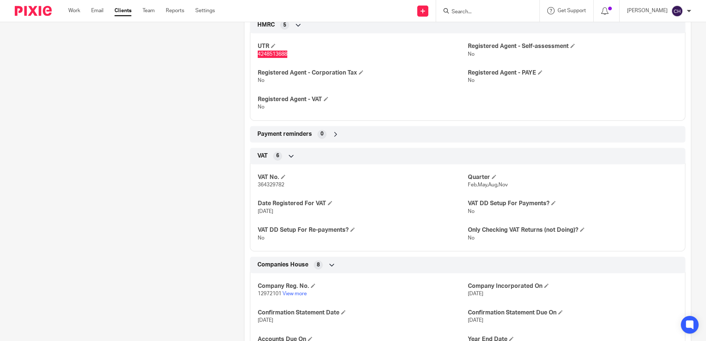
scroll to position [369, 0]
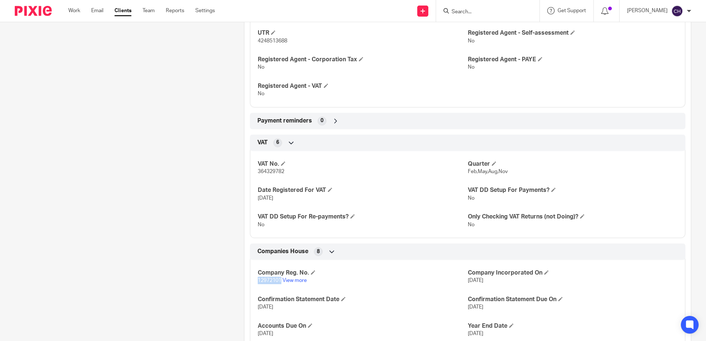
drag, startPoint x: 279, startPoint y: 280, endPoint x: 256, endPoint y: 283, distance: 23.1
click at [258, 283] on span "12972101" at bounding box center [270, 280] width 24 height 5
copy span "12972101"
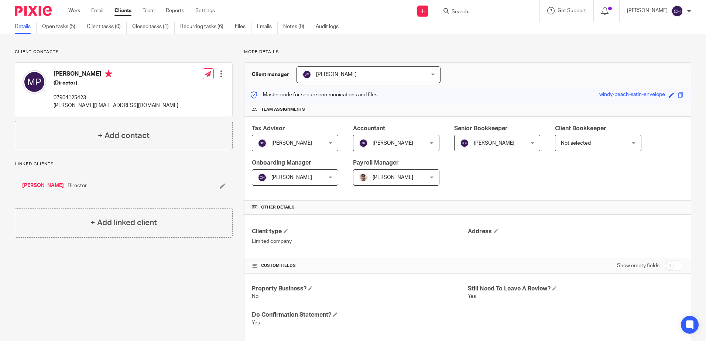
scroll to position [0, 0]
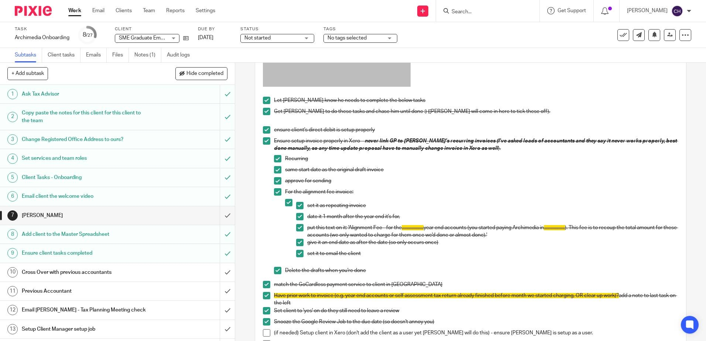
scroll to position [258, 0]
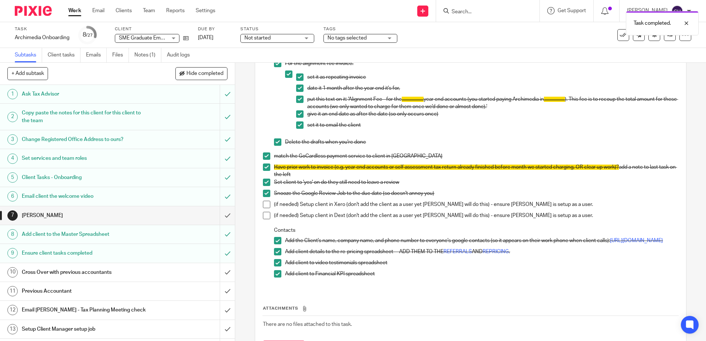
click at [133, 268] on h1 "Cross Over with previous accountants" at bounding box center [85, 272] width 127 height 11
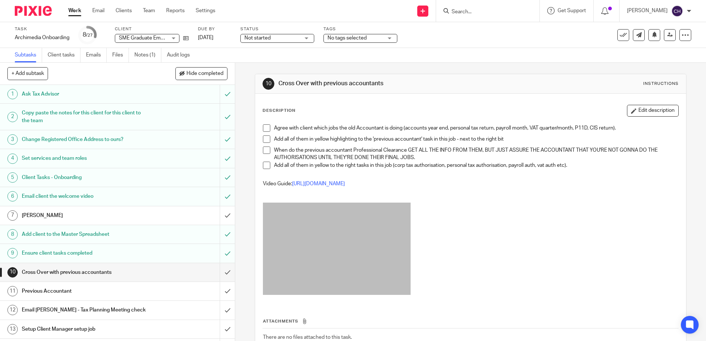
click at [268, 128] on span at bounding box center [266, 127] width 7 height 7
click at [263, 138] on span at bounding box center [266, 138] width 7 height 7
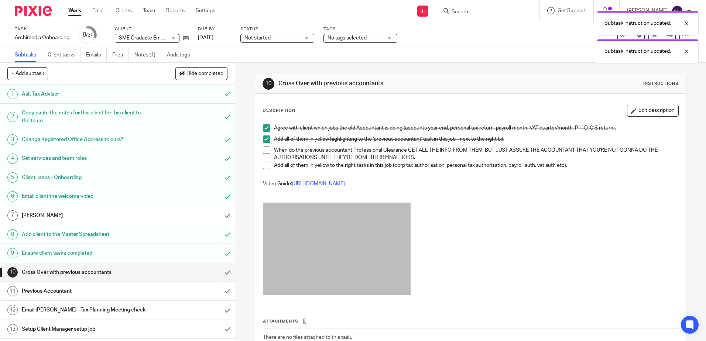
click at [264, 154] on span at bounding box center [266, 150] width 7 height 7
click at [263, 166] on span at bounding box center [266, 165] width 7 height 7
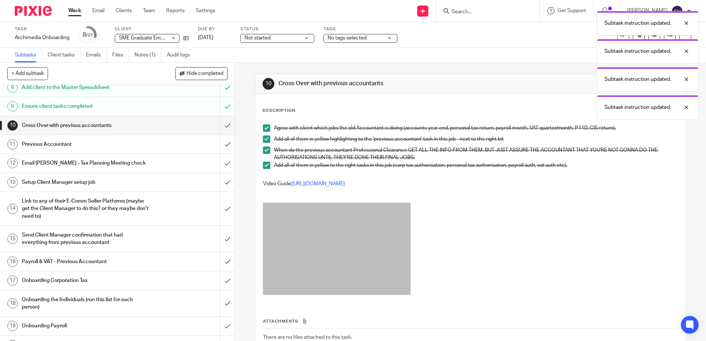
scroll to position [148, 0]
click at [219, 126] on input "submit" at bounding box center [117, 125] width 235 height 18
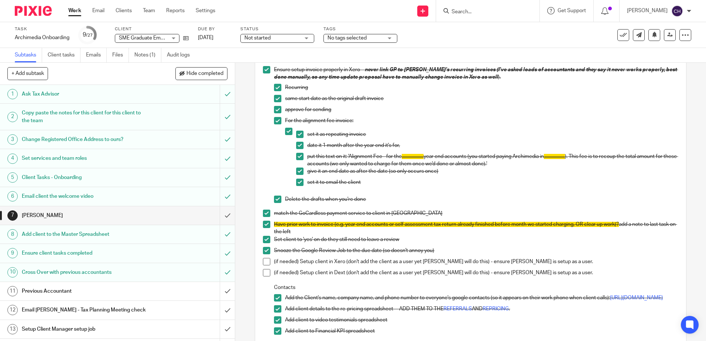
scroll to position [221, 0]
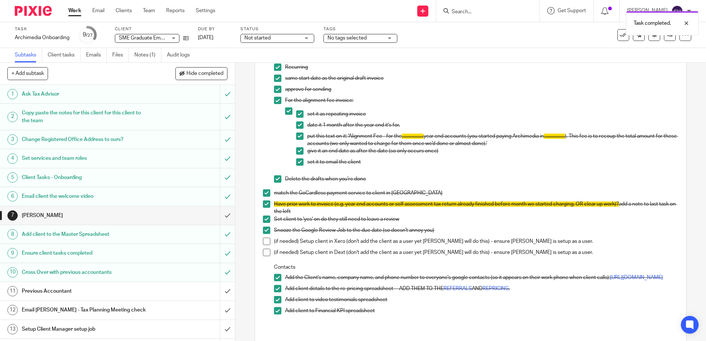
click at [88, 292] on h1 "Previous Accountant" at bounding box center [85, 291] width 127 height 11
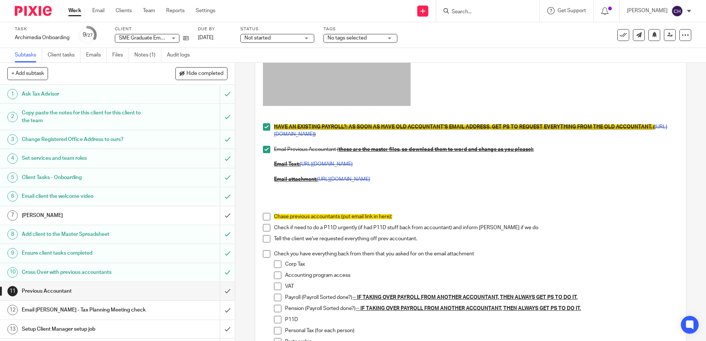
scroll to position [148, 0]
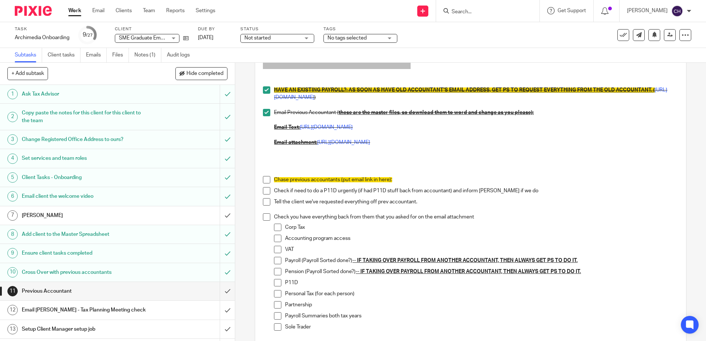
click at [267, 180] on span at bounding box center [266, 179] width 7 height 7
click at [266, 191] on span at bounding box center [266, 190] width 7 height 7
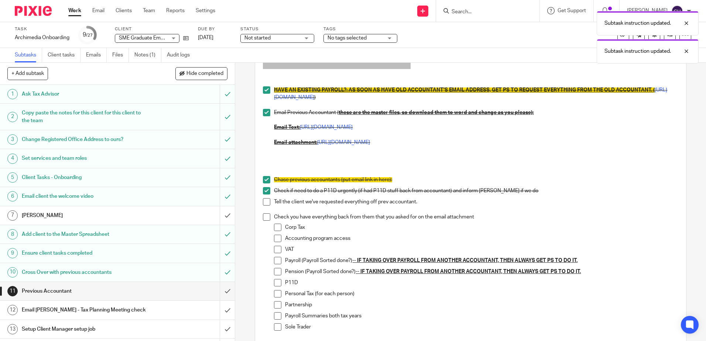
click at [265, 202] on span at bounding box center [266, 201] width 7 height 7
click at [266, 218] on span at bounding box center [266, 216] width 7 height 7
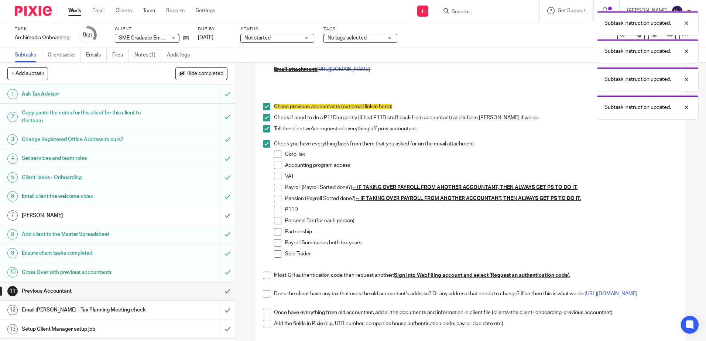
scroll to position [221, 0]
click at [274, 154] on span at bounding box center [277, 153] width 7 height 7
click at [276, 176] on span at bounding box center [277, 175] width 7 height 7
click at [274, 210] on span at bounding box center [277, 208] width 7 height 7
click at [274, 221] on span at bounding box center [277, 219] width 7 height 7
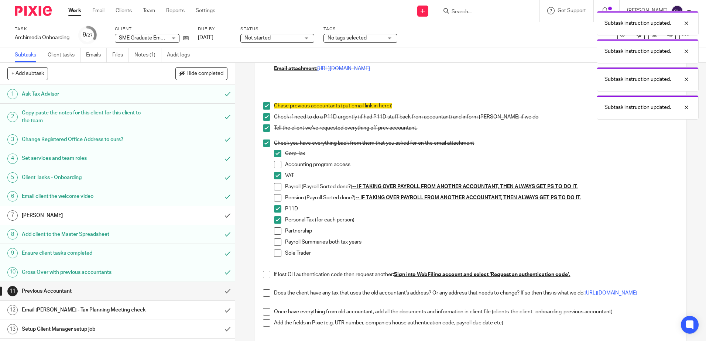
click at [275, 231] on span at bounding box center [277, 230] width 7 height 7
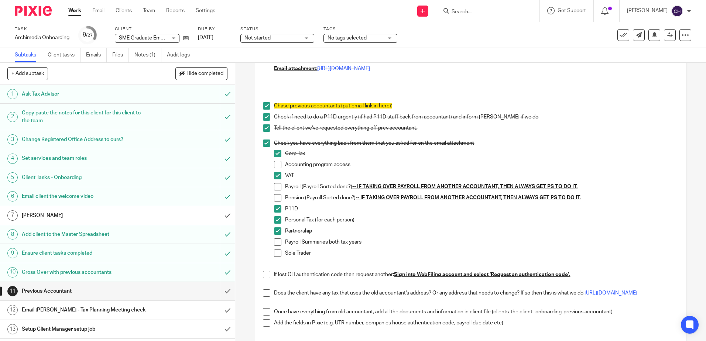
click at [276, 255] on span at bounding box center [277, 253] width 7 height 7
click at [275, 165] on span at bounding box center [277, 164] width 7 height 7
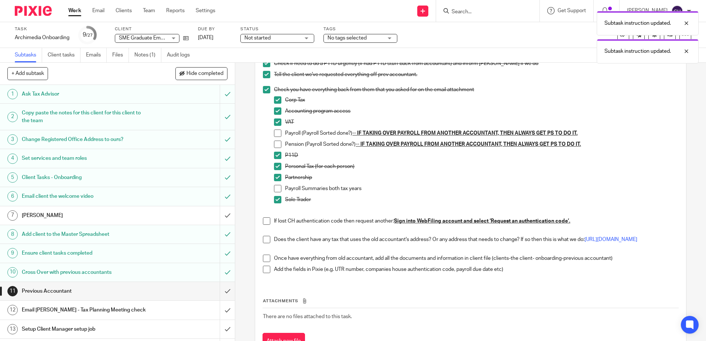
scroll to position [295, 0]
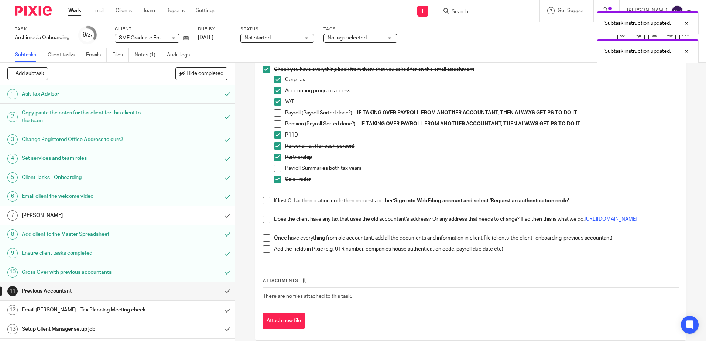
click at [265, 200] on span at bounding box center [266, 200] width 7 height 7
click at [264, 241] on span at bounding box center [266, 237] width 7 height 7
click at [266, 252] on span at bounding box center [266, 248] width 7 height 7
click at [191, 307] on div "Email [PERSON_NAME] - Tax Planning Meeting check" at bounding box center [117, 310] width 191 height 11
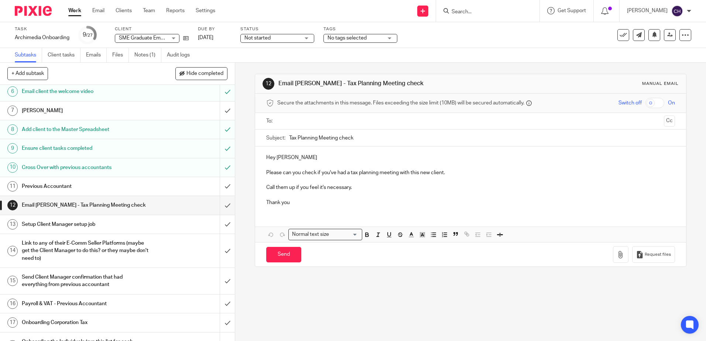
scroll to position [111, 0]
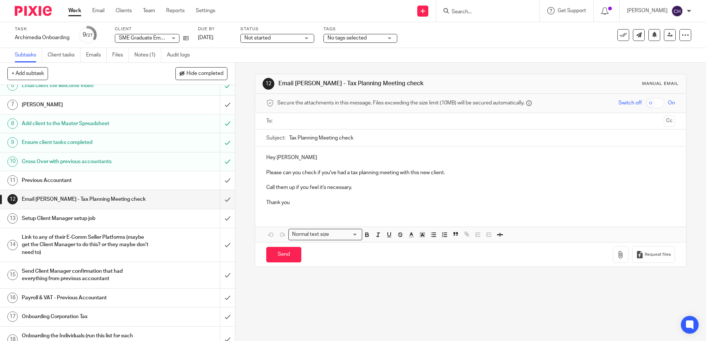
click at [157, 222] on div "Setup Client Manager setup job" at bounding box center [117, 218] width 191 height 11
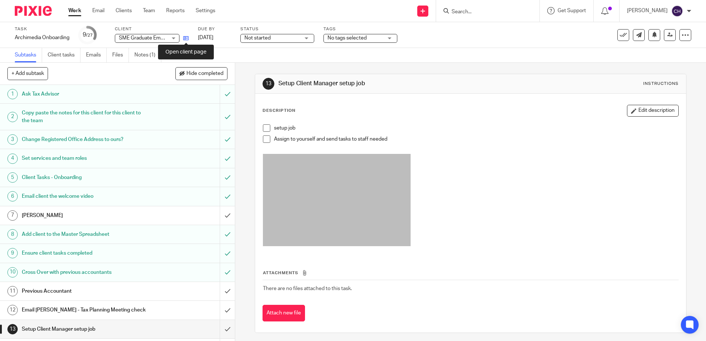
click at [187, 39] on icon at bounding box center [186, 38] width 6 height 6
click at [263, 128] on span at bounding box center [266, 127] width 7 height 7
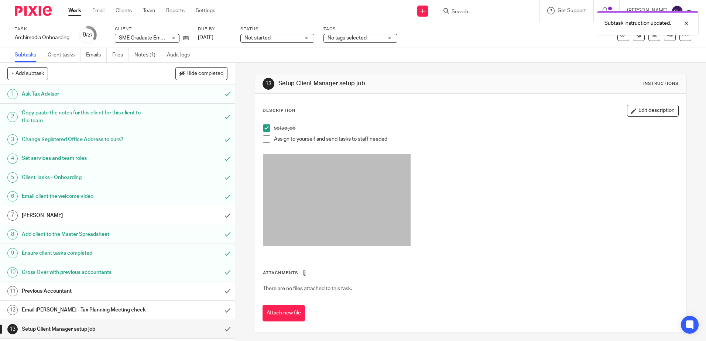
click at [263, 140] on span at bounding box center [266, 138] width 7 height 7
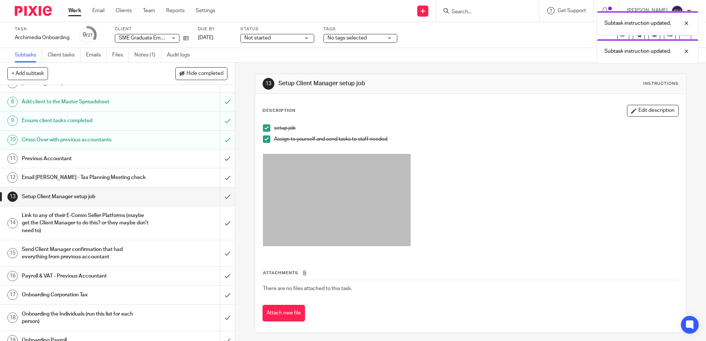
scroll to position [148, 0]
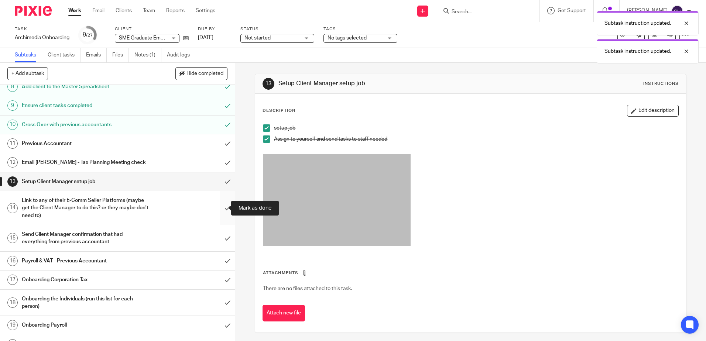
click at [216, 205] on input "submit" at bounding box center [117, 208] width 235 height 34
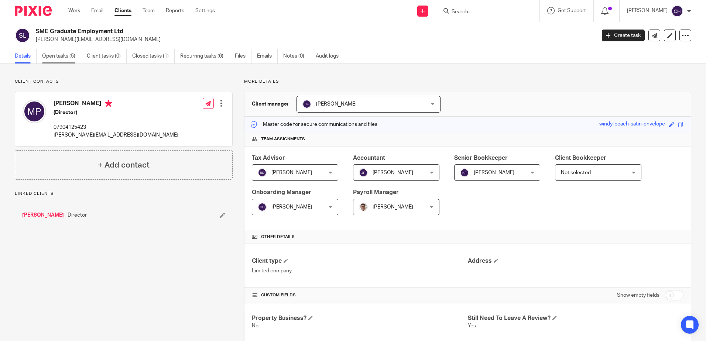
click at [59, 55] on link "Open tasks (5)" at bounding box center [61, 56] width 39 height 14
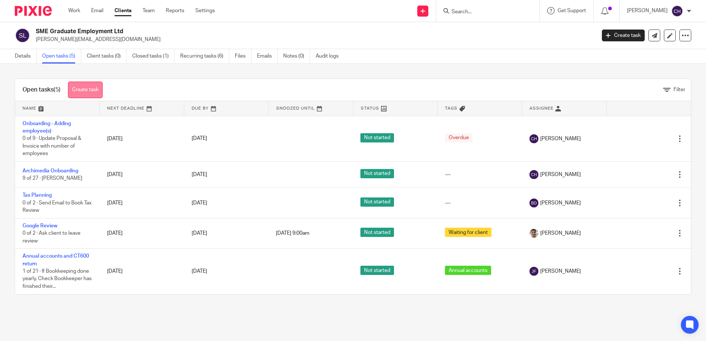
drag, startPoint x: 79, startPoint y: 89, endPoint x: 91, endPoint y: 94, distance: 13.3
click at [79, 89] on link "Create task" at bounding box center [85, 90] width 35 height 17
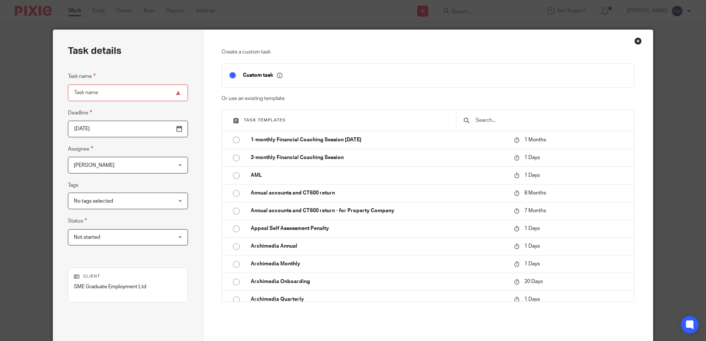
click at [539, 120] on input "text" at bounding box center [551, 120] width 152 height 8
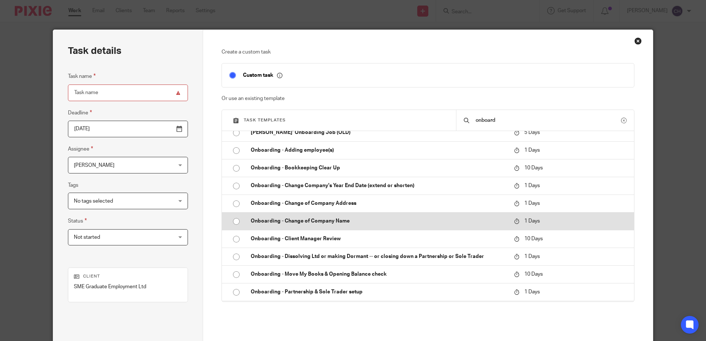
scroll to position [37, 0]
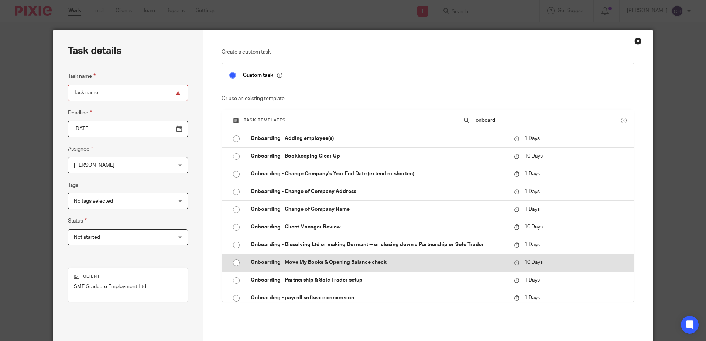
type input "onboard"
click at [269, 265] on p "Onboarding - Move My Books & Opening Balance check" at bounding box center [379, 262] width 256 height 7
type input "[DATE]"
type input "Onboarding - Move My Books & Opening Balance check"
checkbox input "false"
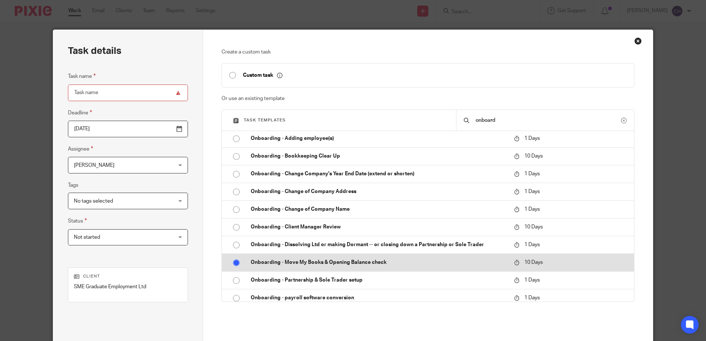
radio input "true"
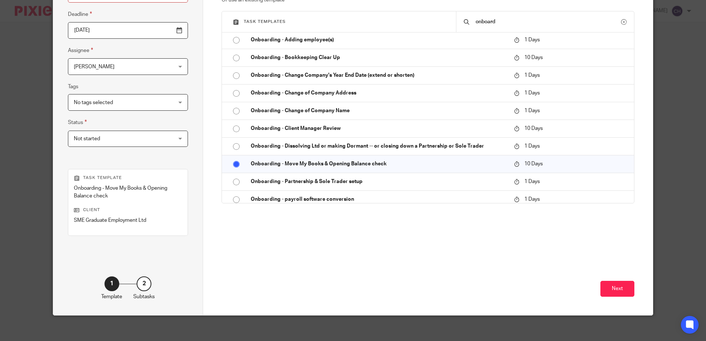
scroll to position [103, 0]
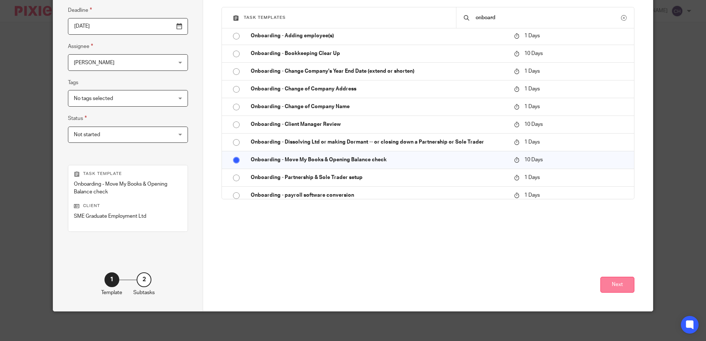
click at [611, 284] on button "Next" at bounding box center [617, 285] width 34 height 16
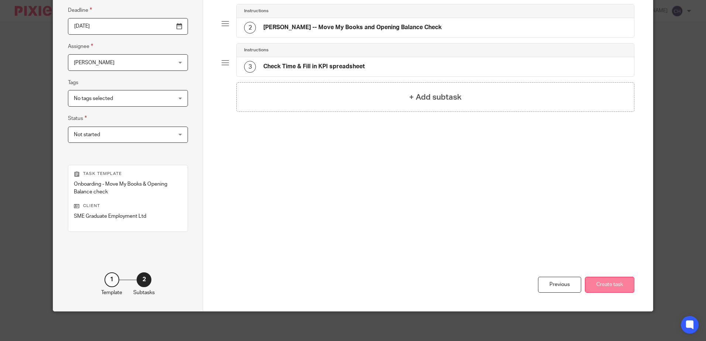
click at [608, 281] on button "Create task" at bounding box center [609, 285] width 49 height 16
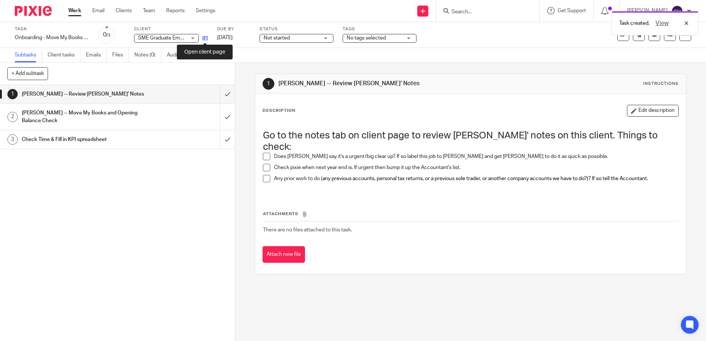
click at [203, 39] on icon at bounding box center [205, 38] width 6 height 6
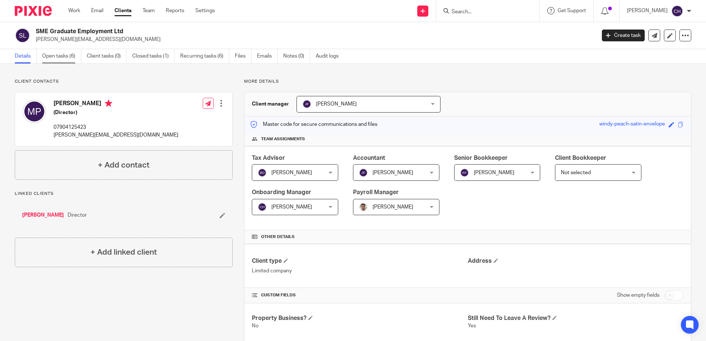
click at [66, 59] on link "Open tasks (6)" at bounding box center [61, 56] width 39 height 14
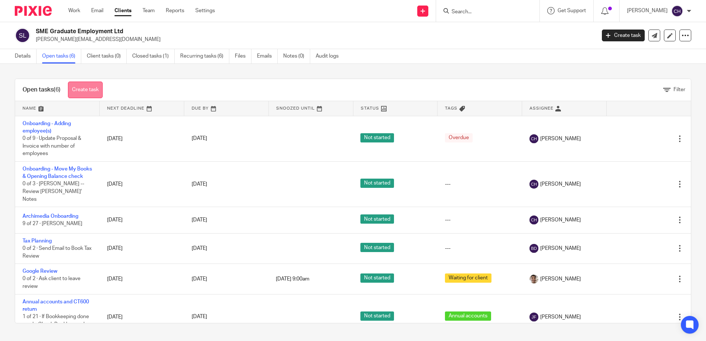
click at [89, 87] on link "Create task" at bounding box center [85, 90] width 35 height 17
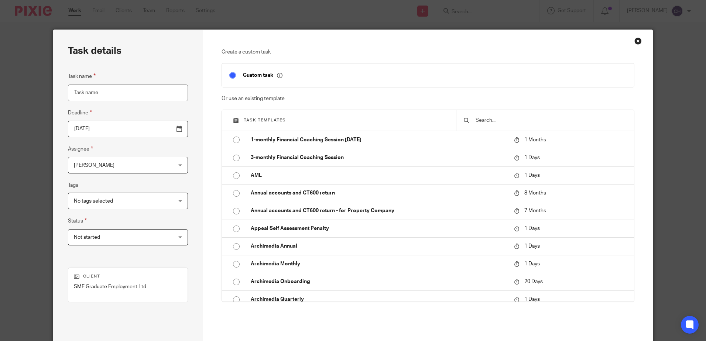
click at [512, 118] on input "text" at bounding box center [551, 120] width 152 height 8
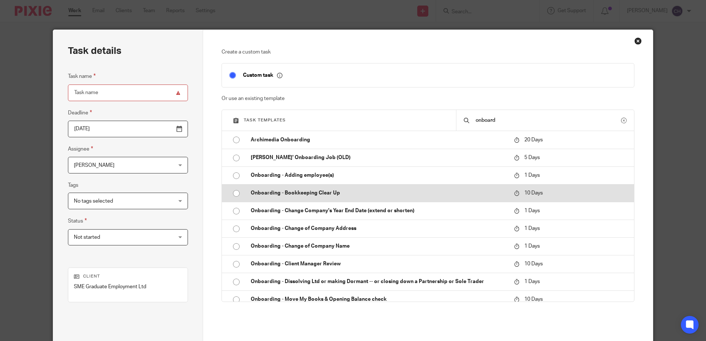
type input "onboard"
click at [287, 194] on p "Onboarding - Bookkeeping Clear Up" at bounding box center [379, 192] width 256 height 7
type input "2025-09-29"
type input "Onboarding - Bookkeeping Clear Up"
checkbox input "false"
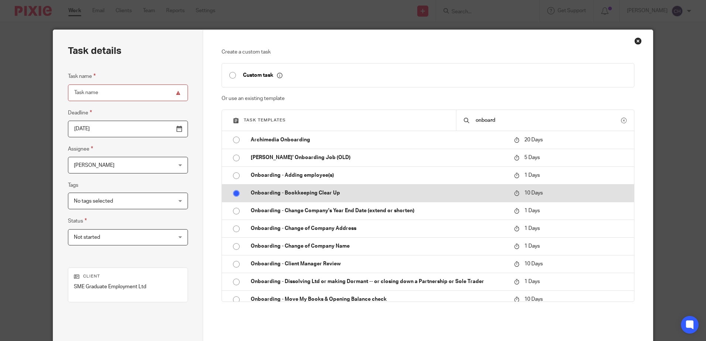
radio input "true"
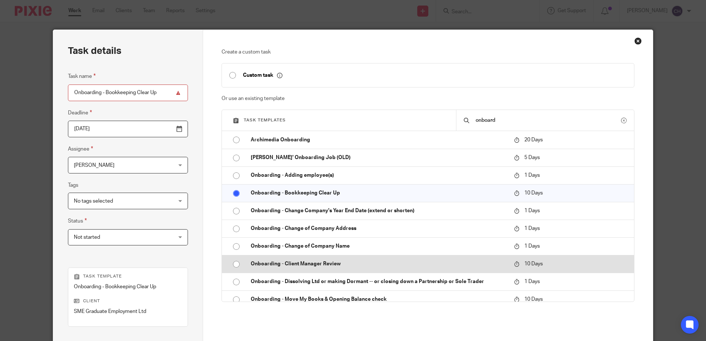
click at [281, 262] on p "Onboarding - Client Manager Review" at bounding box center [379, 263] width 256 height 7
type input "Onboarding - Client Manager Review"
radio input "false"
radio input "true"
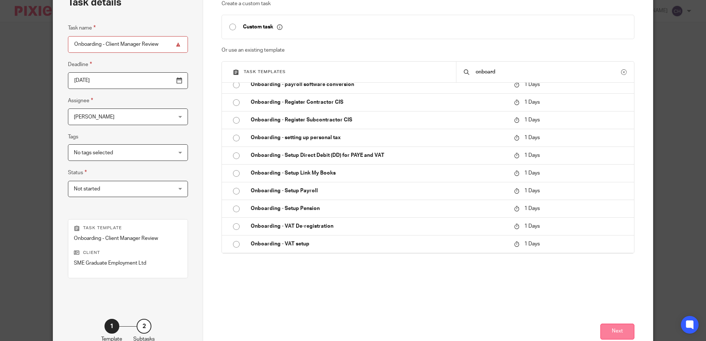
scroll to position [95, 0]
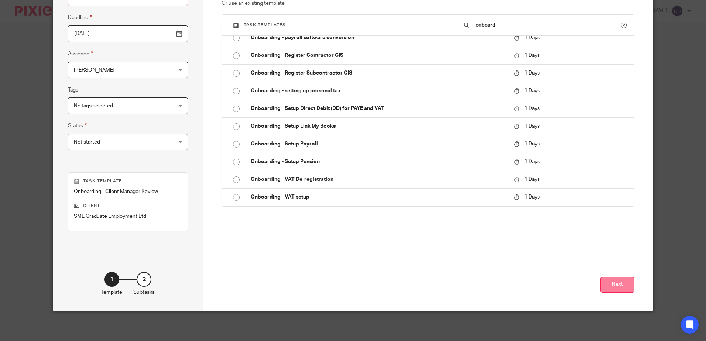
click at [619, 292] on button "Next" at bounding box center [617, 285] width 34 height 16
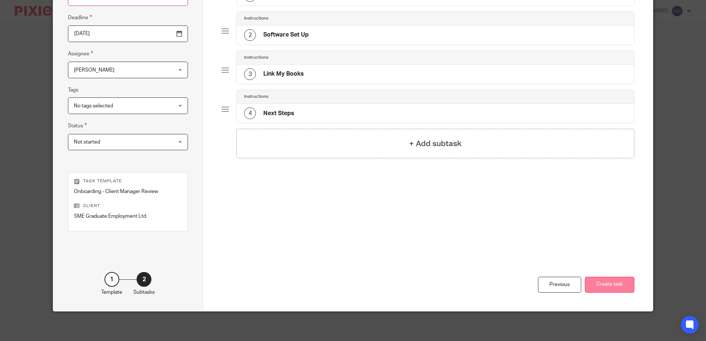
click at [615, 283] on button "Create task" at bounding box center [609, 285] width 49 height 16
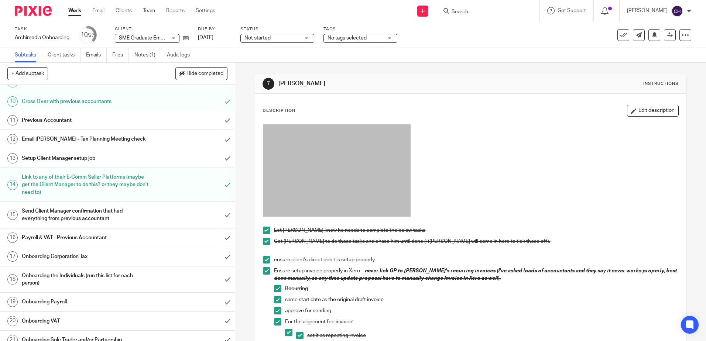
scroll to position [185, 0]
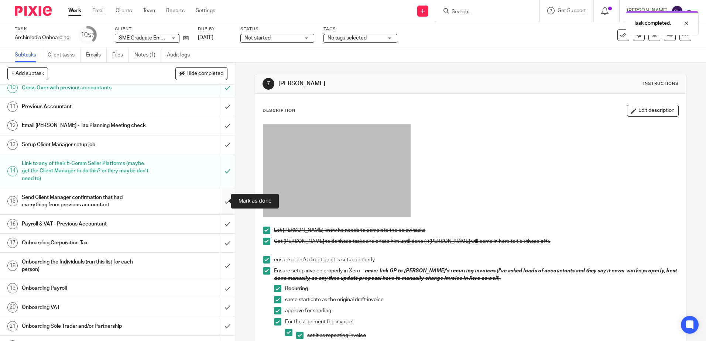
click at [221, 201] on input "submit" at bounding box center [117, 201] width 235 height 26
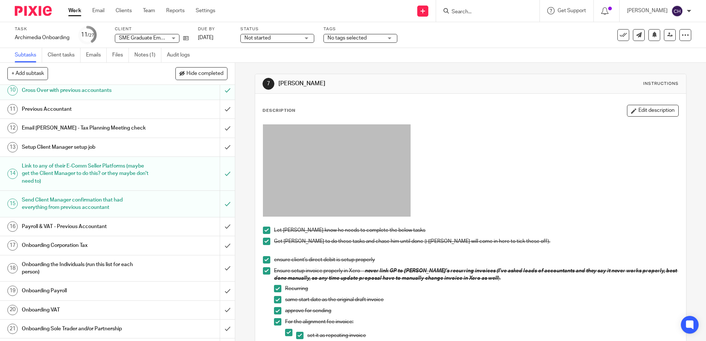
scroll to position [185, 0]
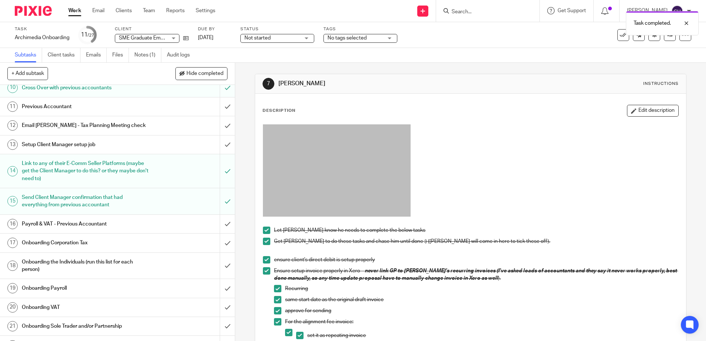
click at [129, 227] on h1 "Payroll & VAT - Previous Accountant" at bounding box center [85, 224] width 127 height 11
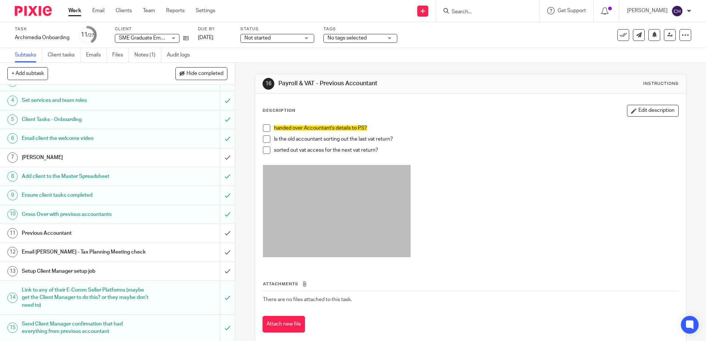
scroll to position [74, 0]
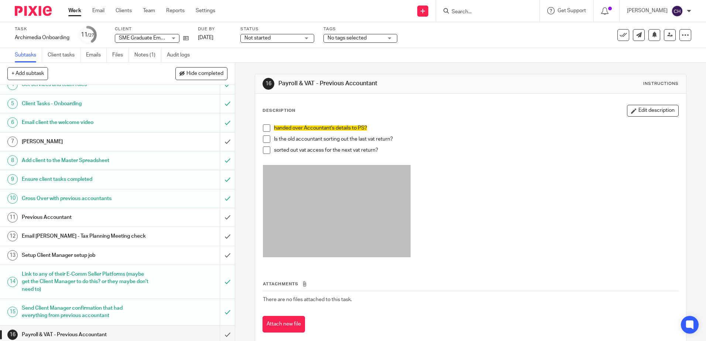
click at [265, 126] on span at bounding box center [266, 127] width 7 height 7
click at [266, 139] on span at bounding box center [266, 138] width 7 height 7
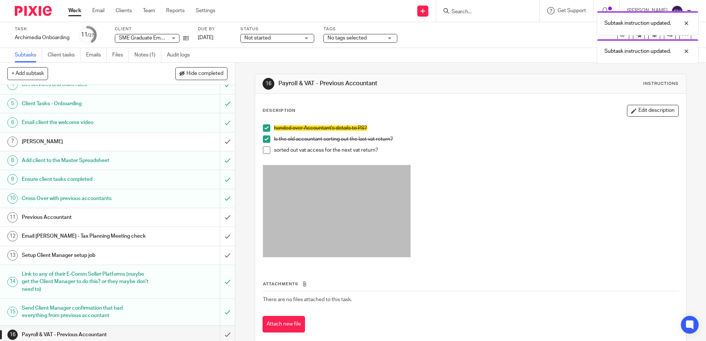
click at [264, 148] on span at bounding box center [266, 150] width 7 height 7
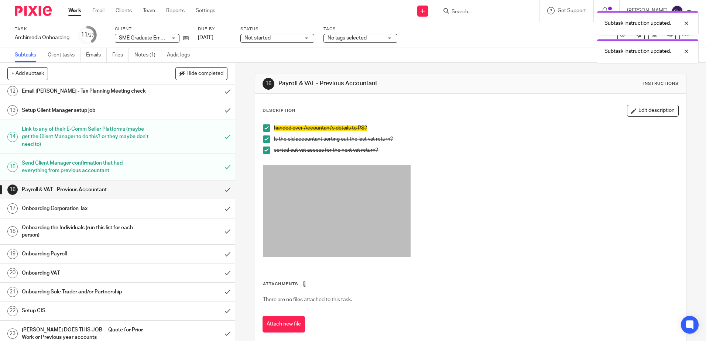
scroll to position [221, 0]
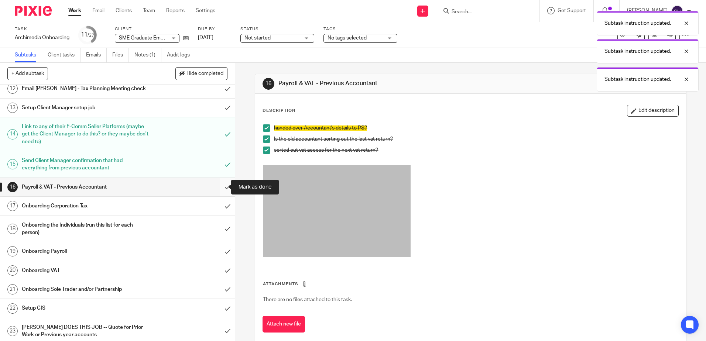
click at [219, 186] on input "submit" at bounding box center [117, 187] width 235 height 18
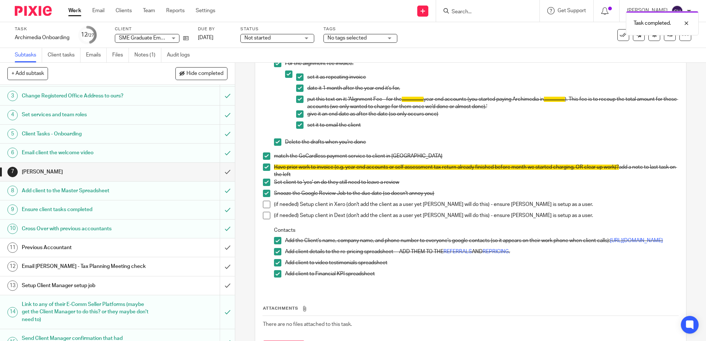
scroll to position [185, 0]
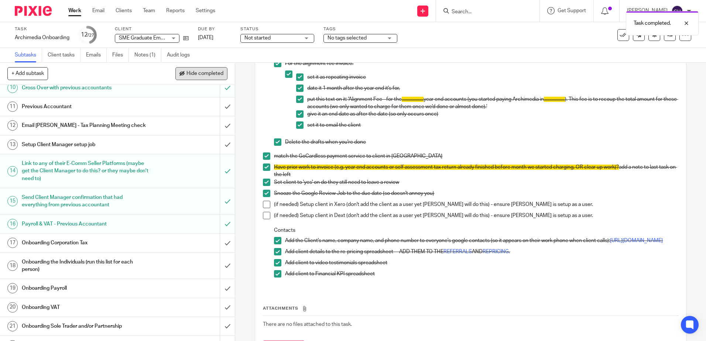
click at [205, 72] on span "Hide completed" at bounding box center [204, 74] width 37 height 6
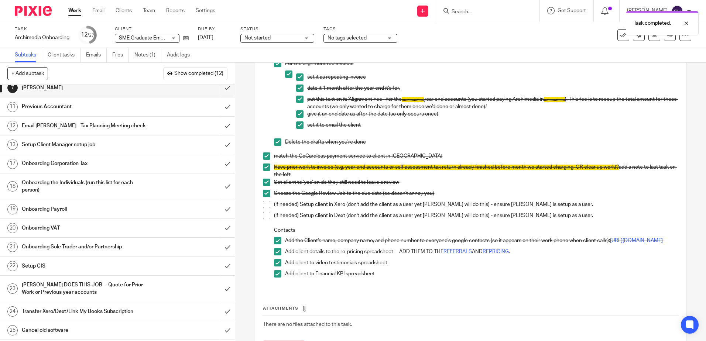
scroll to position [0, 0]
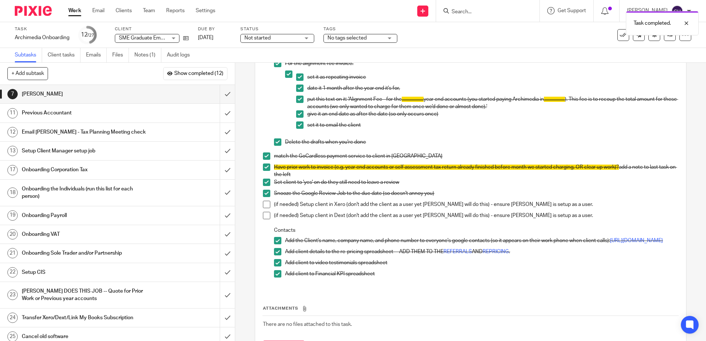
click at [90, 114] on h1 "Previous Accountant" at bounding box center [85, 112] width 127 height 11
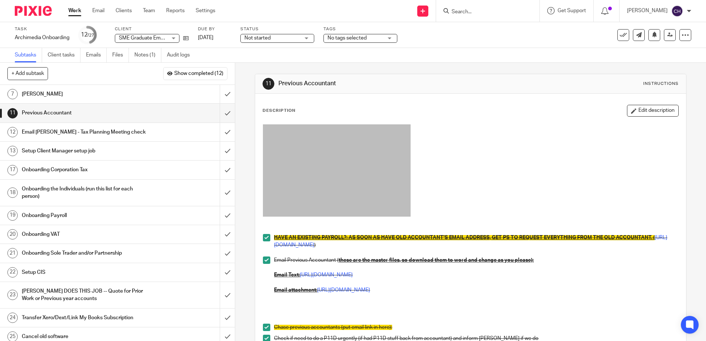
click at [108, 171] on h1 "Onboarding Corporation Tax" at bounding box center [85, 169] width 127 height 11
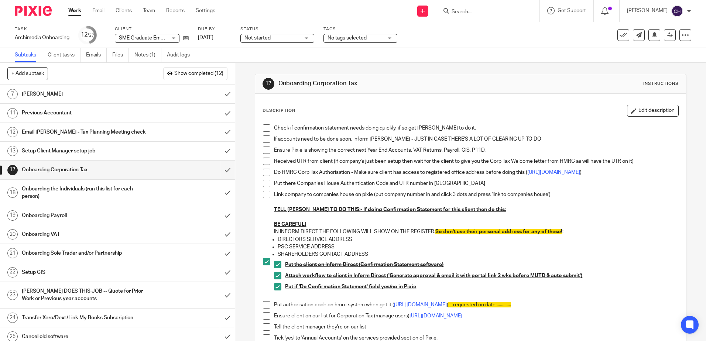
click at [265, 128] on span at bounding box center [266, 127] width 7 height 7
click at [266, 138] on span at bounding box center [266, 138] width 7 height 7
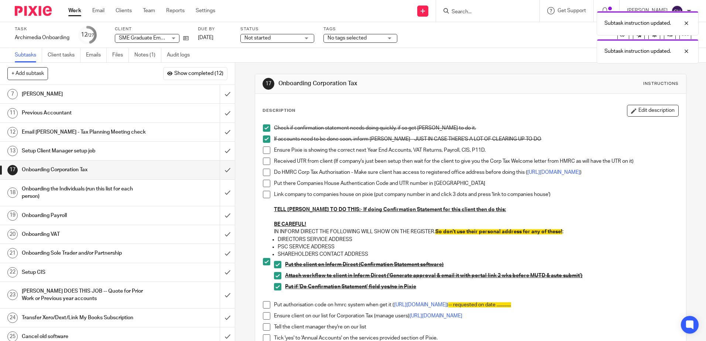
click at [263, 161] on span at bounding box center [266, 161] width 7 height 7
click at [527, 175] on link "[URL][DOMAIN_NAME]" at bounding box center [553, 172] width 53 height 5
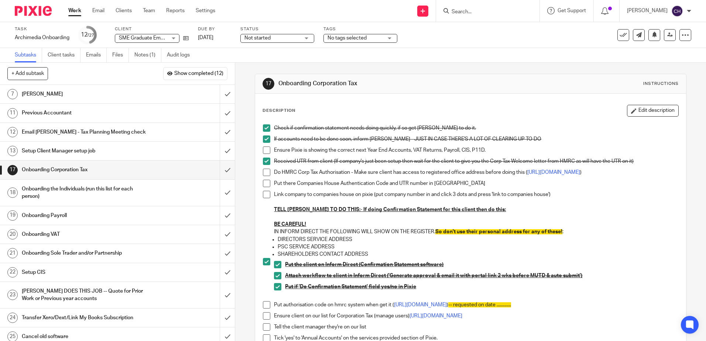
click at [265, 175] on span at bounding box center [266, 172] width 7 height 7
click at [266, 185] on span at bounding box center [266, 183] width 7 height 7
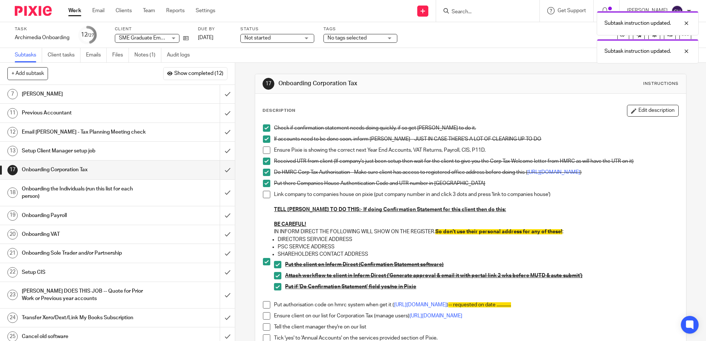
click at [264, 196] on span at bounding box center [266, 194] width 7 height 7
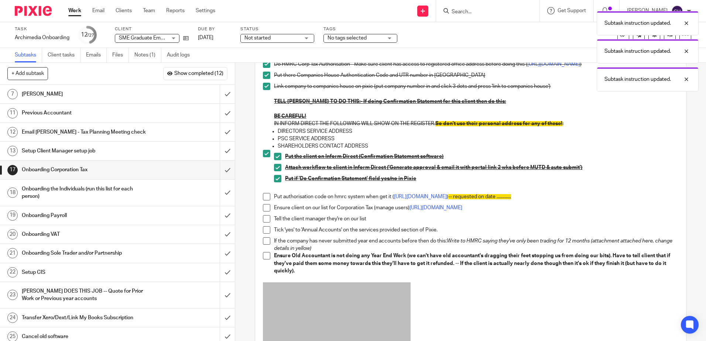
scroll to position [148, 0]
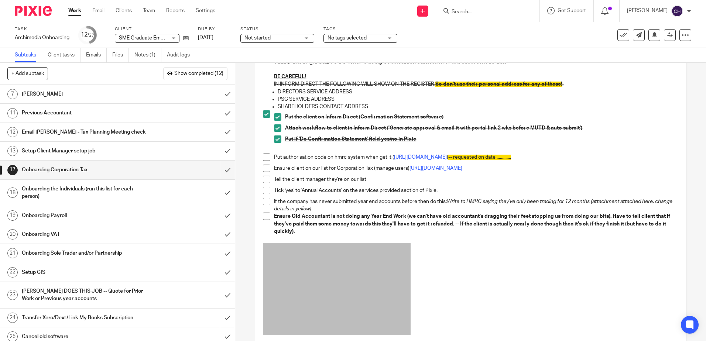
click at [185, 191] on div "Onboarding the Individuals (run this list for each person)" at bounding box center [117, 192] width 191 height 19
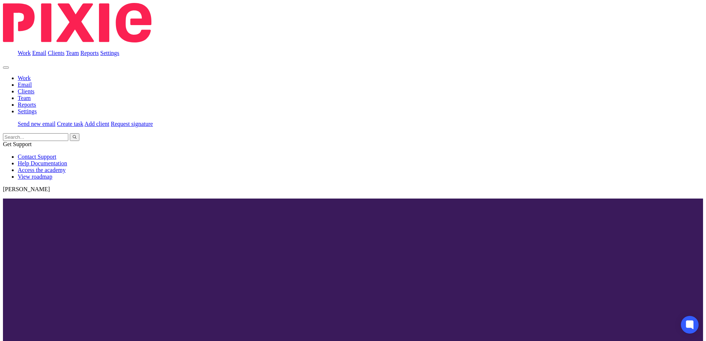
scroll to position [74, 0]
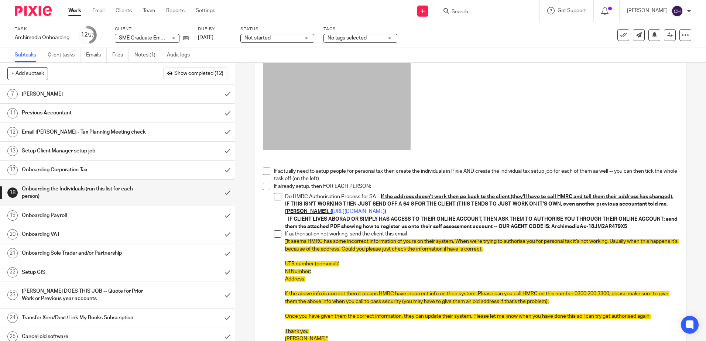
click at [264, 172] on span at bounding box center [266, 171] width 7 height 7
click at [266, 183] on span at bounding box center [266, 186] width 7 height 7
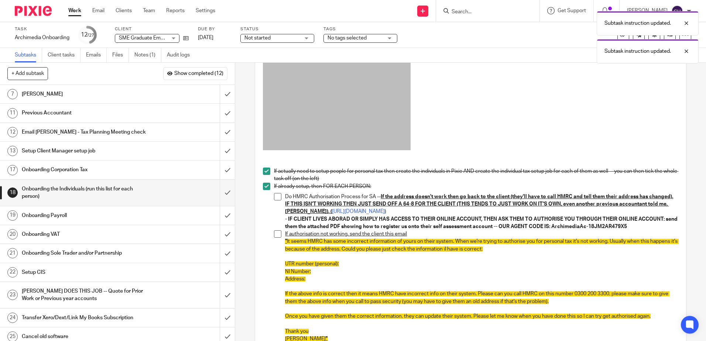
click at [276, 198] on span at bounding box center [277, 196] width 7 height 7
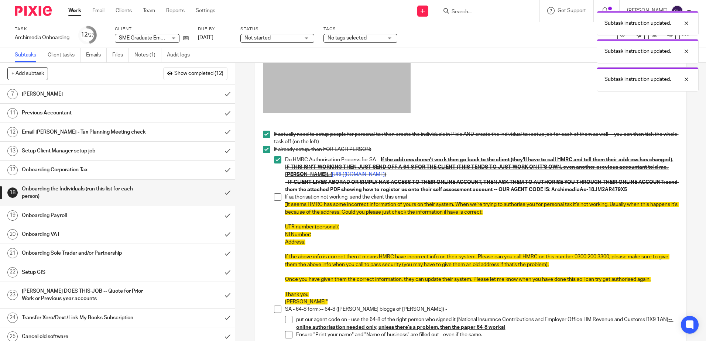
scroll to position [330, 0]
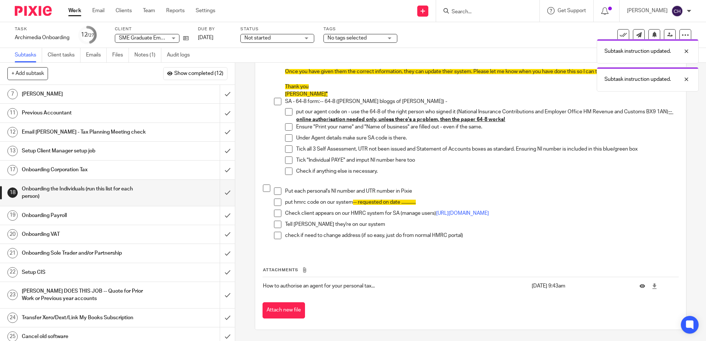
click at [130, 214] on h1 "Onboarding Payroll" at bounding box center [85, 215] width 127 height 11
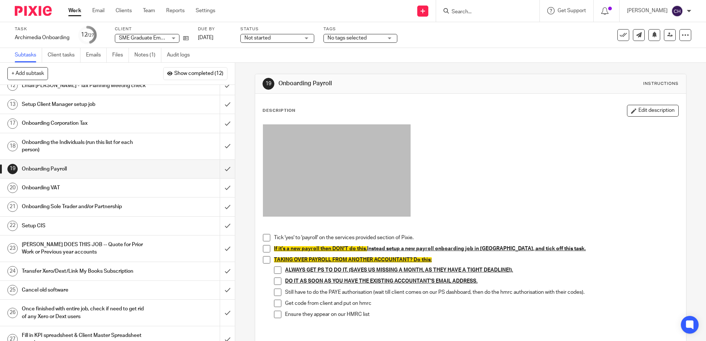
scroll to position [58, 0]
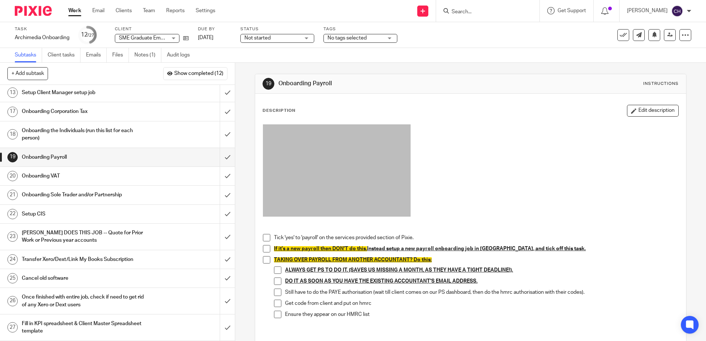
click at [266, 238] on span at bounding box center [266, 237] width 7 height 7
click at [264, 248] on span at bounding box center [266, 248] width 7 height 7
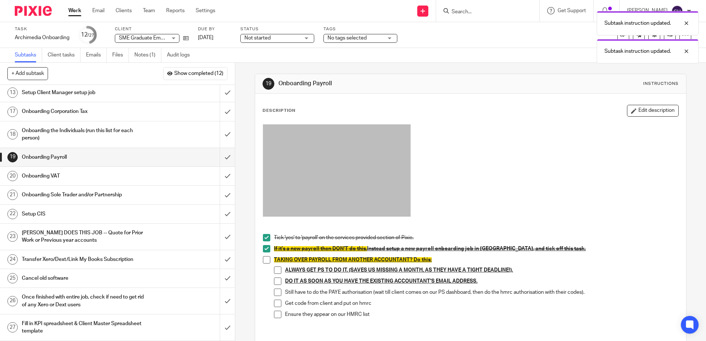
click at [265, 258] on span at bounding box center [266, 259] width 7 height 7
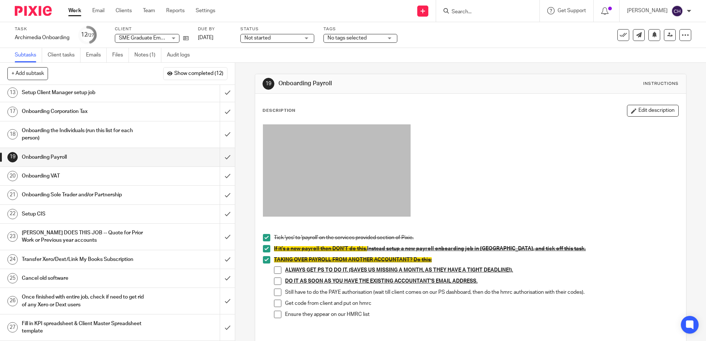
click at [263, 259] on span at bounding box center [266, 259] width 7 height 7
click at [264, 247] on span at bounding box center [266, 248] width 7 height 7
click at [263, 236] on span at bounding box center [266, 237] width 7 height 7
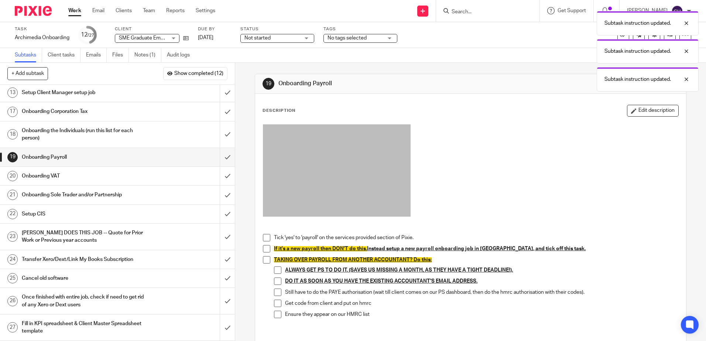
click at [114, 177] on h1 "Onboarding VAT" at bounding box center [85, 176] width 127 height 11
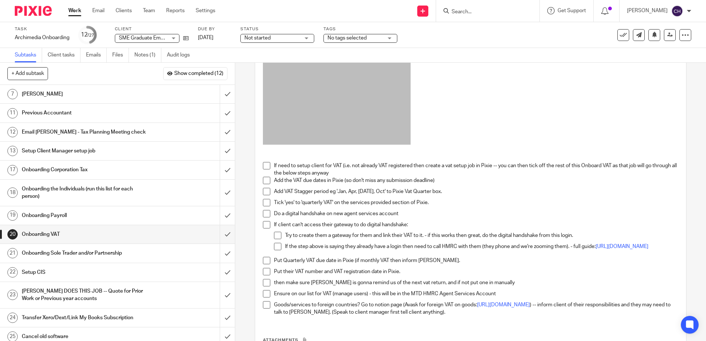
scroll to position [74, 0]
click at [266, 162] on span at bounding box center [266, 163] width 7 height 7
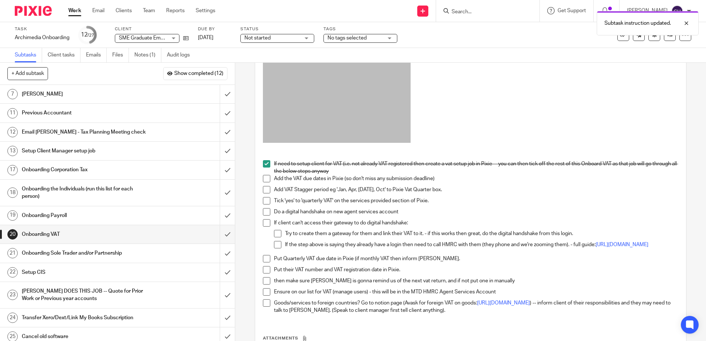
click at [266, 176] on span at bounding box center [266, 178] width 7 height 7
click at [266, 188] on span at bounding box center [266, 189] width 7 height 7
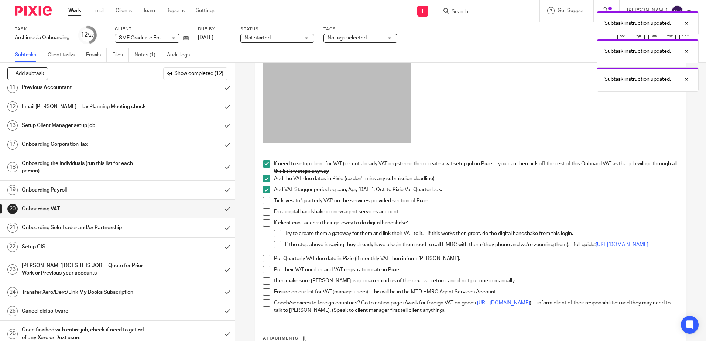
scroll to position [58, 0]
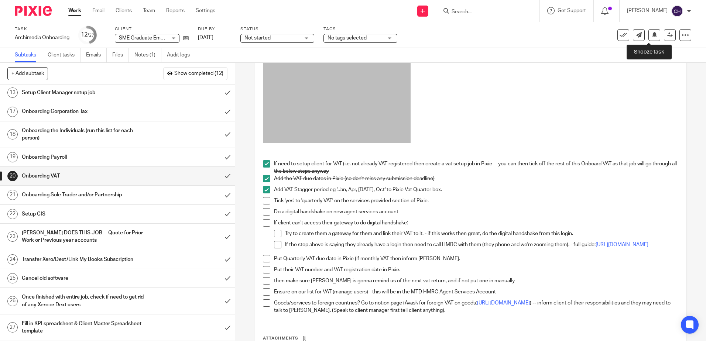
drag, startPoint x: 647, startPoint y: 36, endPoint x: 646, endPoint y: 52, distance: 15.6
click at [651, 36] on icon at bounding box center [654, 35] width 6 height 6
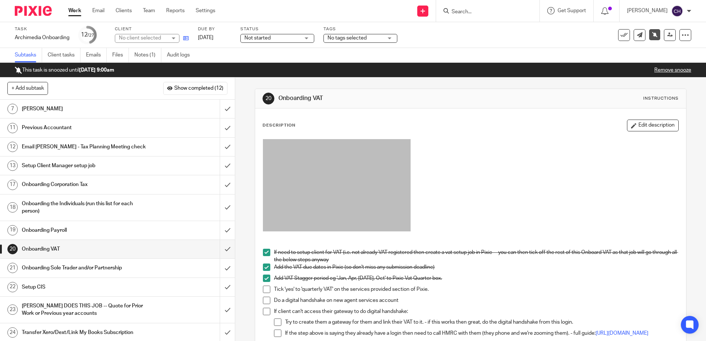
click at [184, 37] on icon at bounding box center [186, 38] width 6 height 6
click at [36, 7] on img at bounding box center [33, 11] width 37 height 10
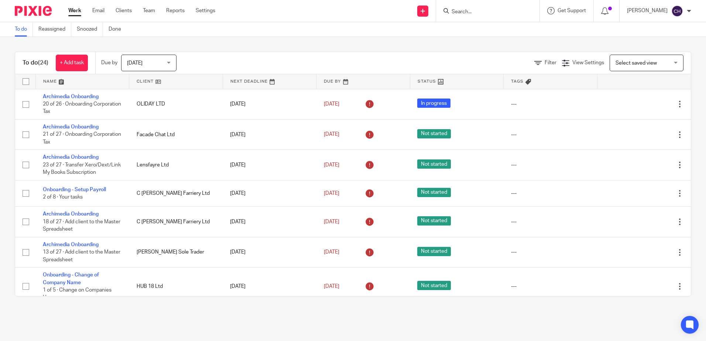
click at [52, 84] on link at bounding box center [82, 81] width 93 height 15
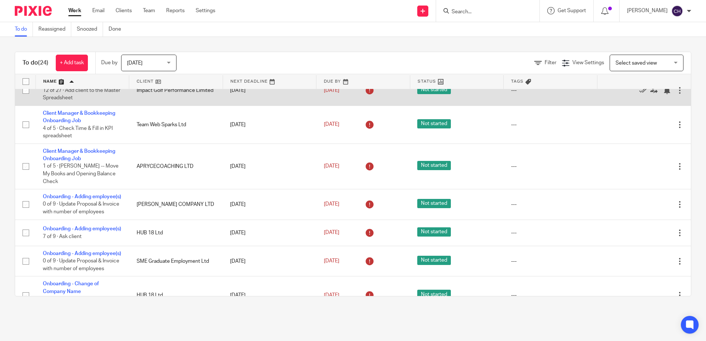
scroll to position [369, 0]
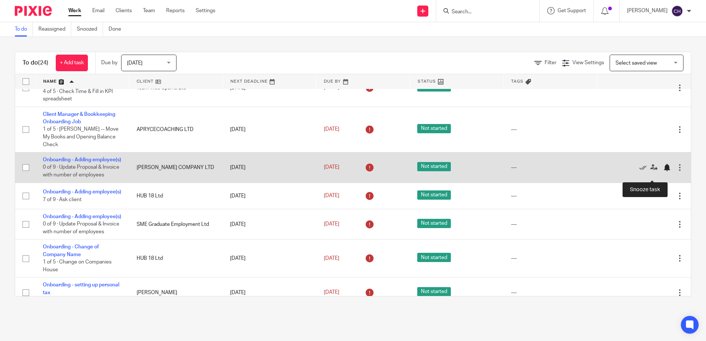
click at [663, 171] on div at bounding box center [666, 167] width 7 height 7
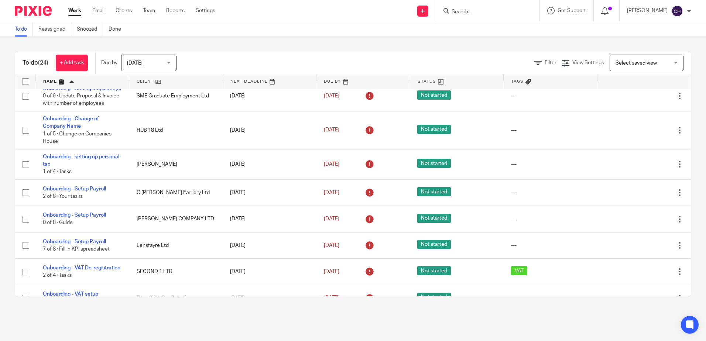
scroll to position [480, 0]
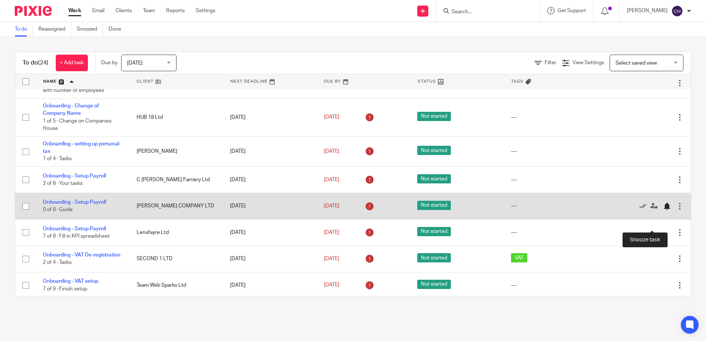
click at [663, 210] on div at bounding box center [666, 206] width 7 height 7
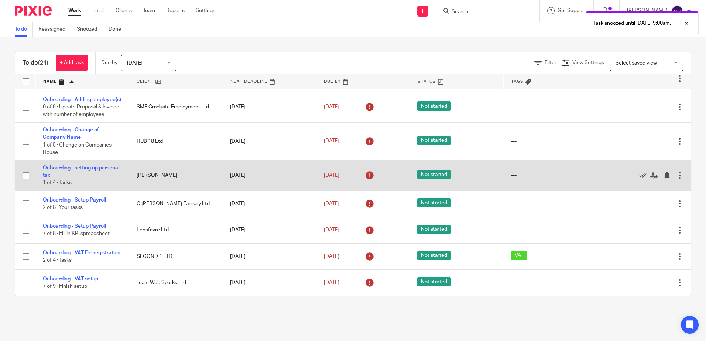
scroll to position [479, 0]
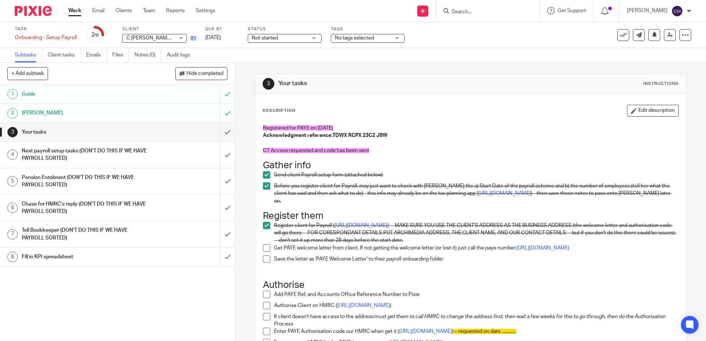
click at [193, 41] on link at bounding box center [191, 37] width 9 height 7
